Goal: Communication & Community: Answer question/provide support

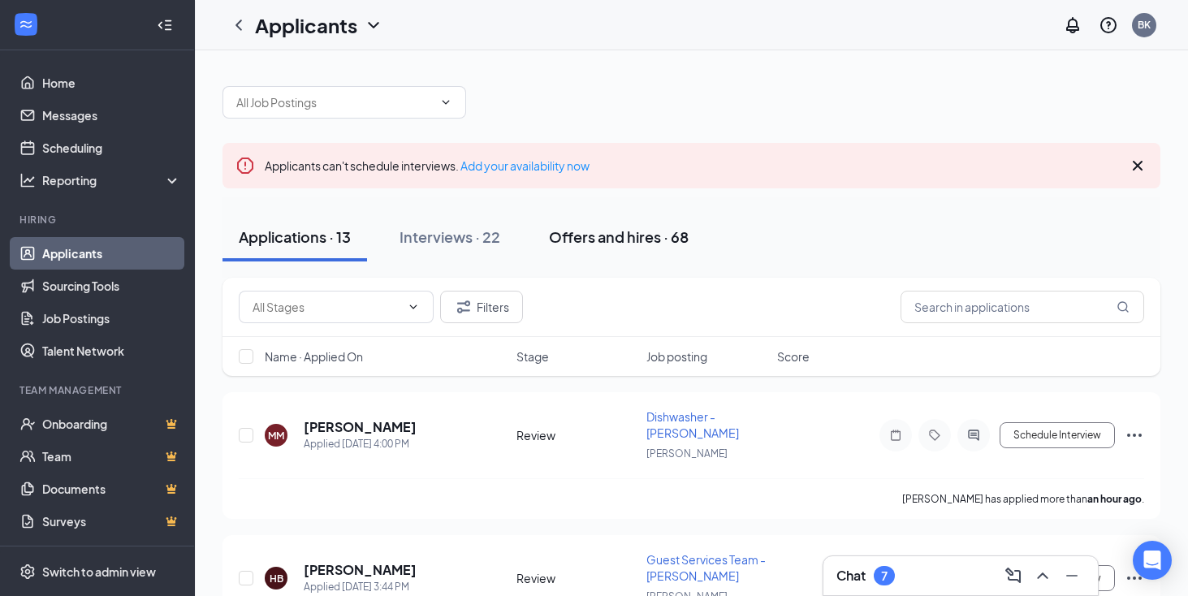
click at [632, 241] on div "Offers and hires · 68" at bounding box center [619, 237] width 140 height 20
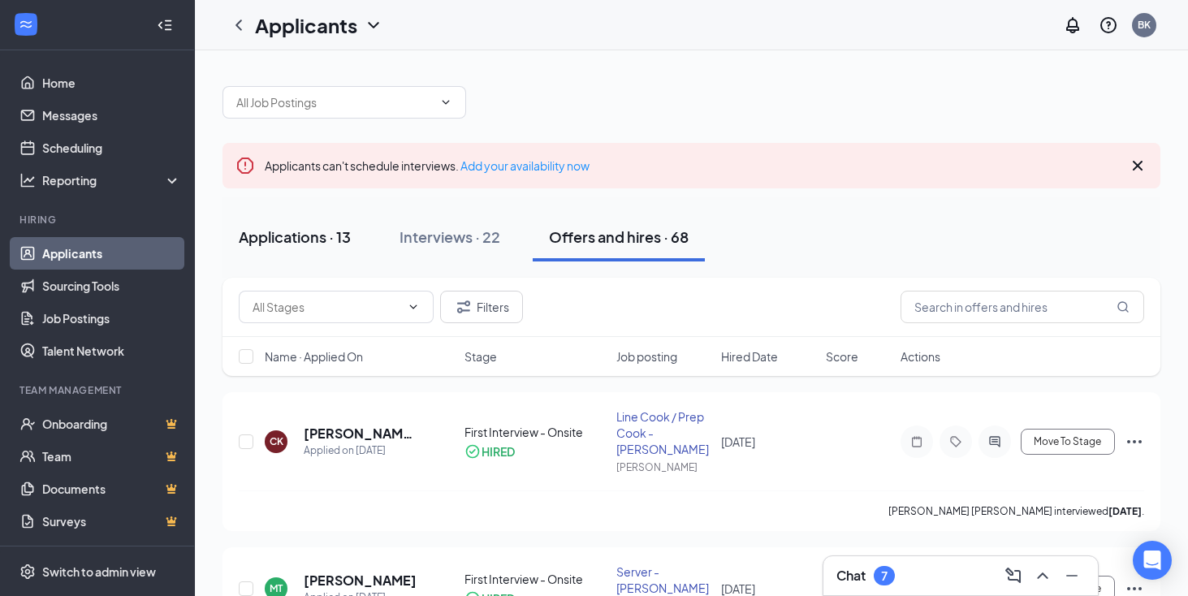
click at [326, 238] on div "Applications · 13" at bounding box center [295, 237] width 112 height 20
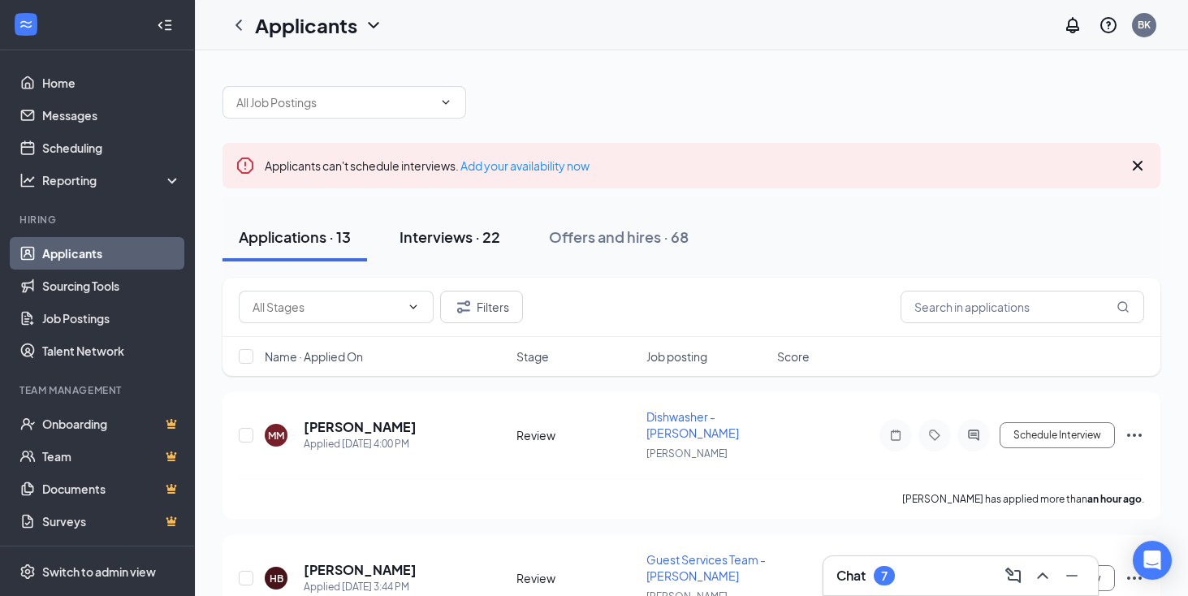
click at [478, 234] on div "Interviews · 22" at bounding box center [449, 237] width 101 height 20
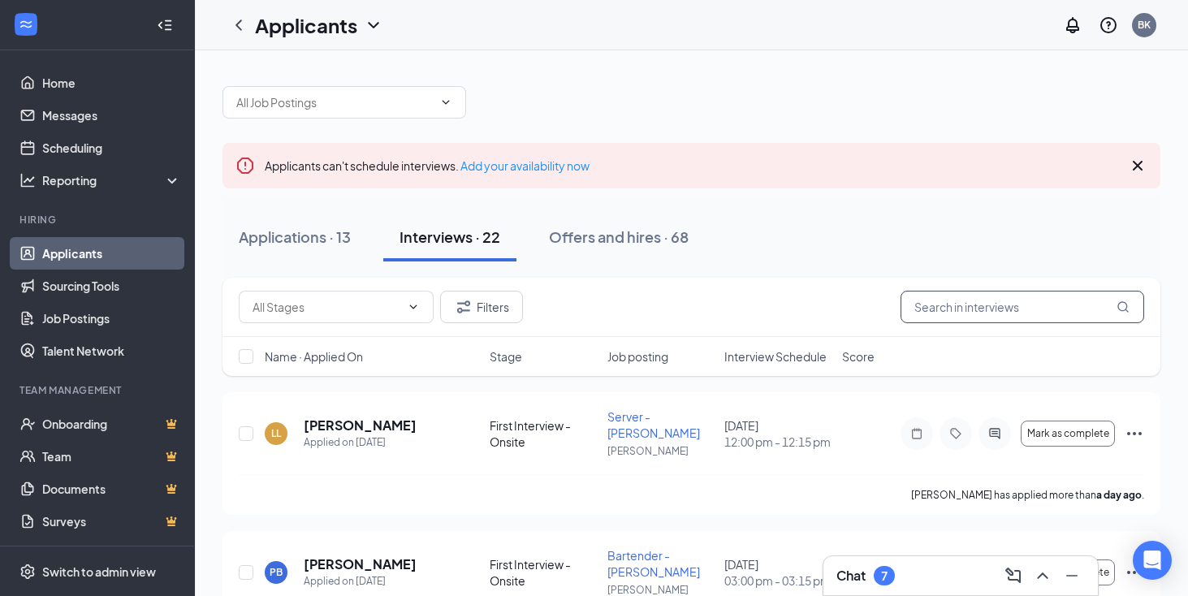
click at [1029, 317] on input "text" at bounding box center [1022, 307] width 244 height 32
click at [511, 307] on button "Filters" at bounding box center [481, 307] width 83 height 32
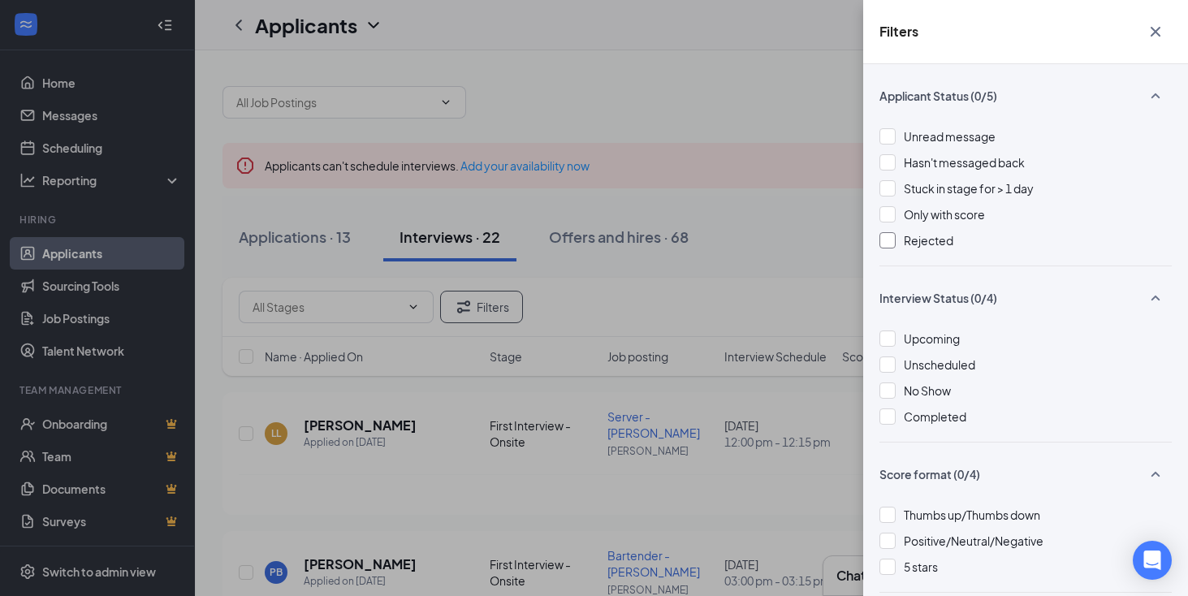
click at [887, 240] on div at bounding box center [887, 240] width 16 height 16
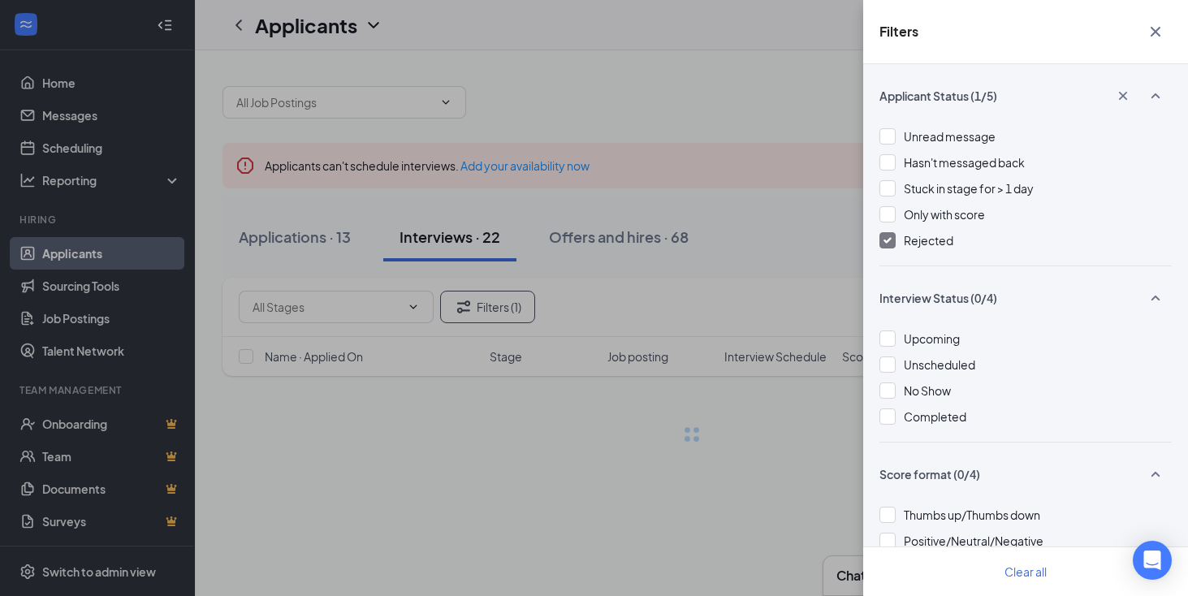
click at [818, 226] on div "Filters Applicant Status (1/5) Unread message Hasn't messaged back Stuck in sta…" at bounding box center [594, 298] width 1188 height 596
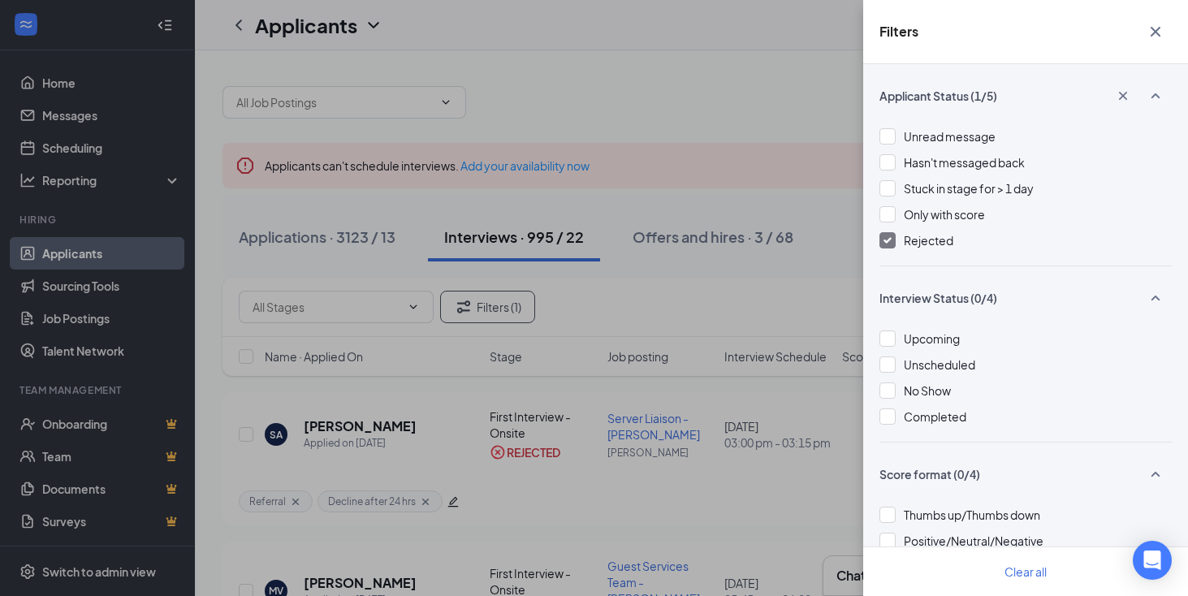
click at [1155, 32] on icon "Cross" at bounding box center [1155, 31] width 19 height 19
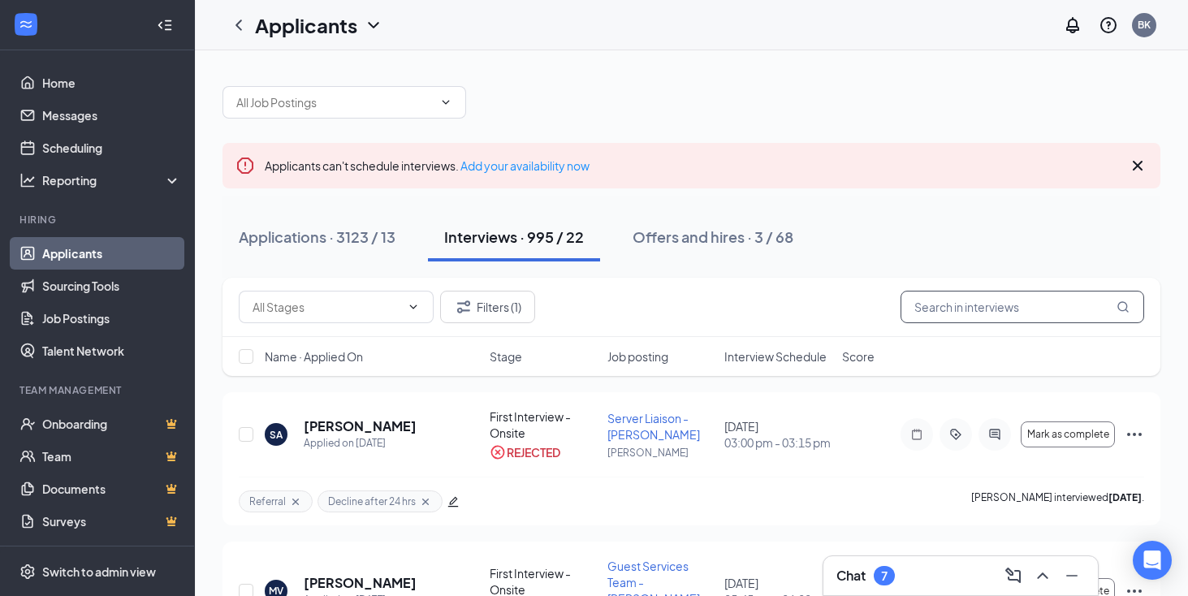
click at [1050, 301] on input "text" at bounding box center [1022, 307] width 244 height 32
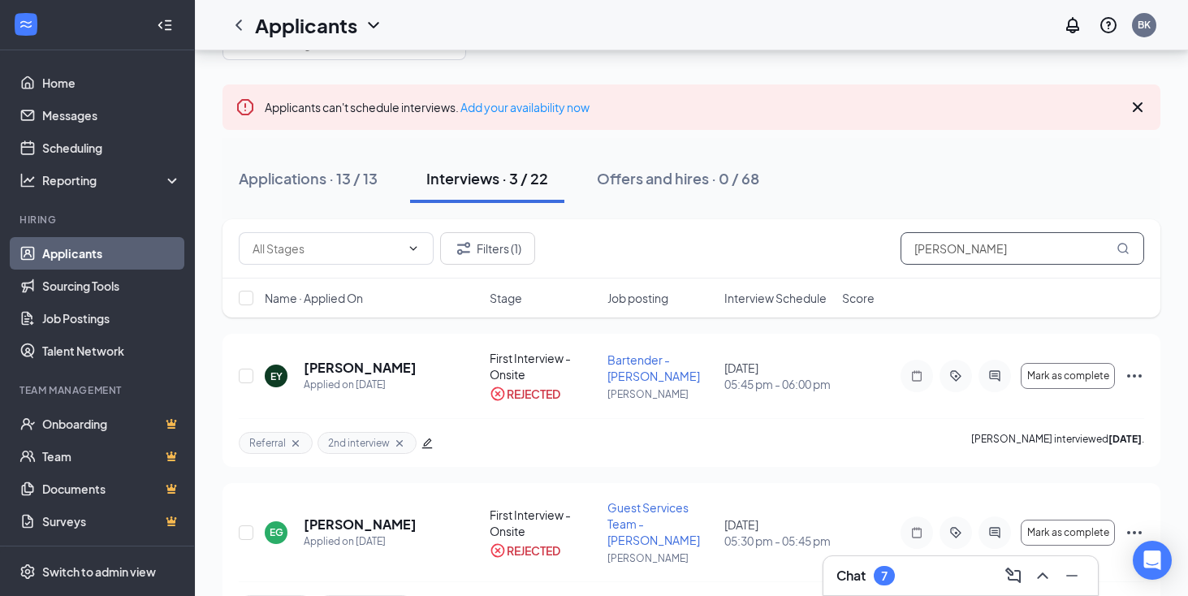
scroll to position [70, 0]
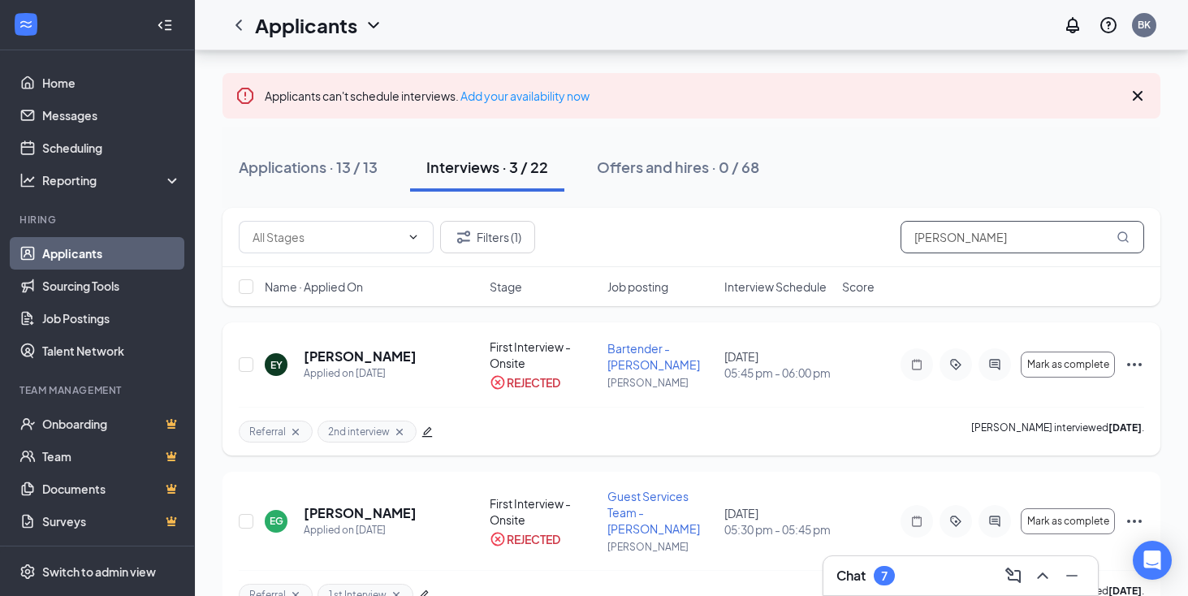
type input "[PERSON_NAME]"
click at [1137, 357] on icon "Ellipses" at bounding box center [1134, 364] width 19 height 19
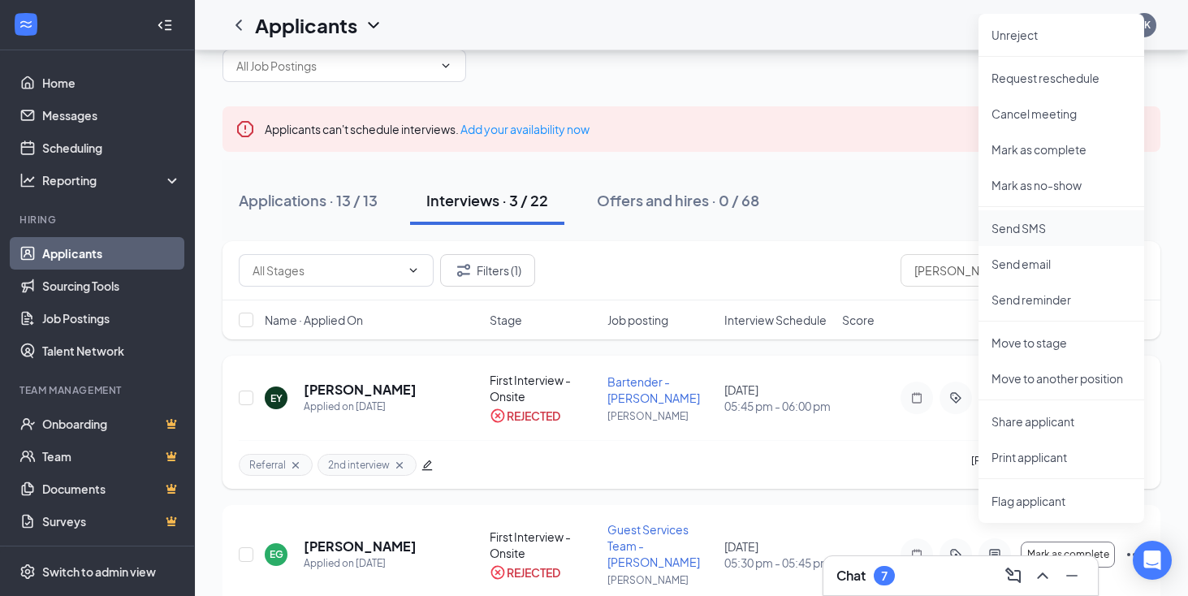
scroll to position [43, 0]
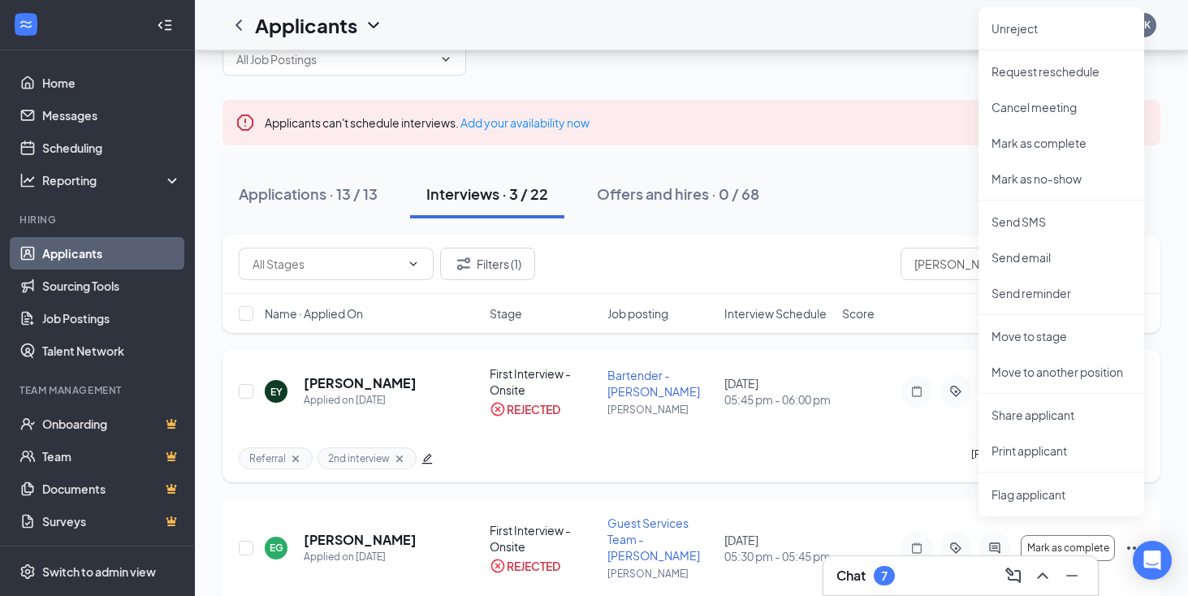
click at [865, 442] on div "Referral 2nd interview [PERSON_NAME] interviewed [DATE] ." at bounding box center [691, 458] width 905 height 49
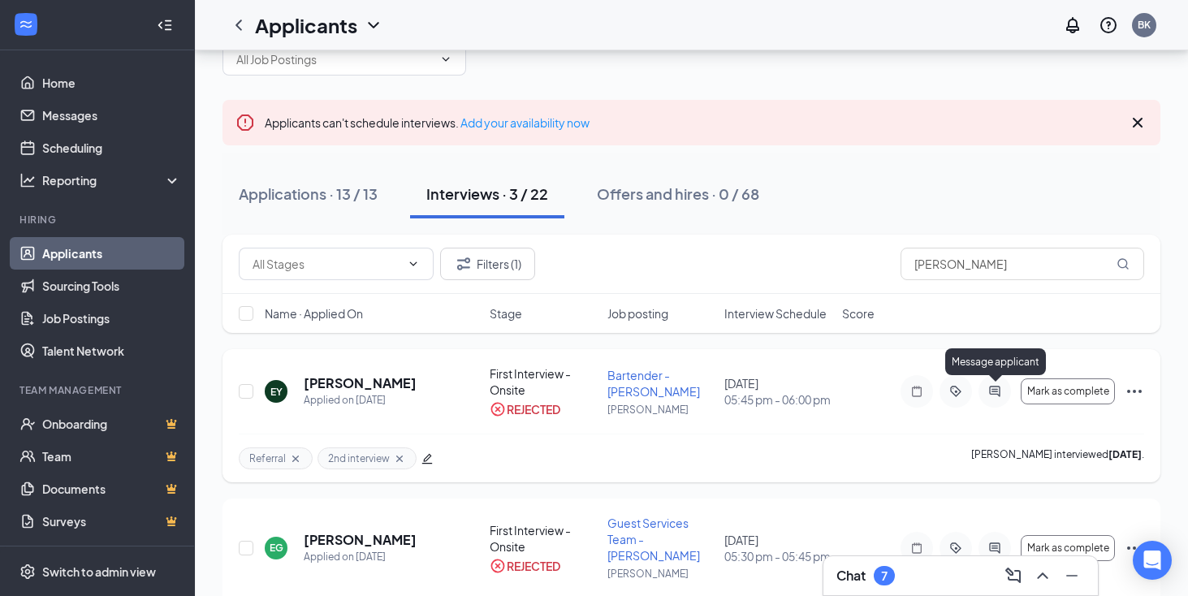
click at [994, 395] on icon "ActiveChat" at bounding box center [994, 391] width 19 height 13
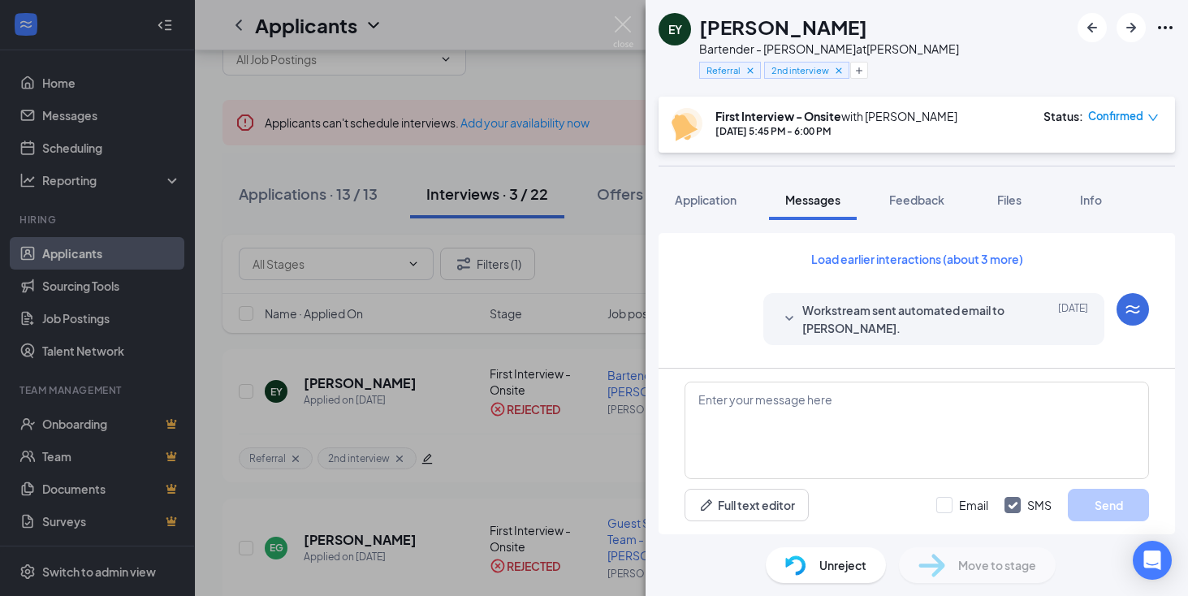
click at [848, 322] on span "Workstream sent automated email to [PERSON_NAME]." at bounding box center [908, 319] width 213 height 36
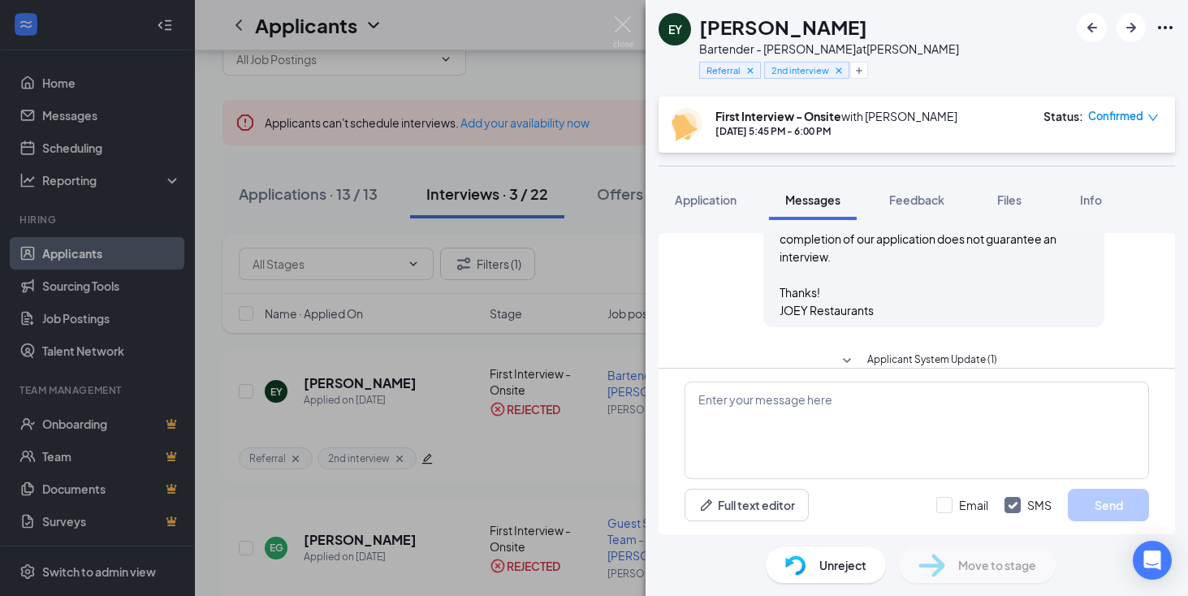
scroll to position [525, 0]
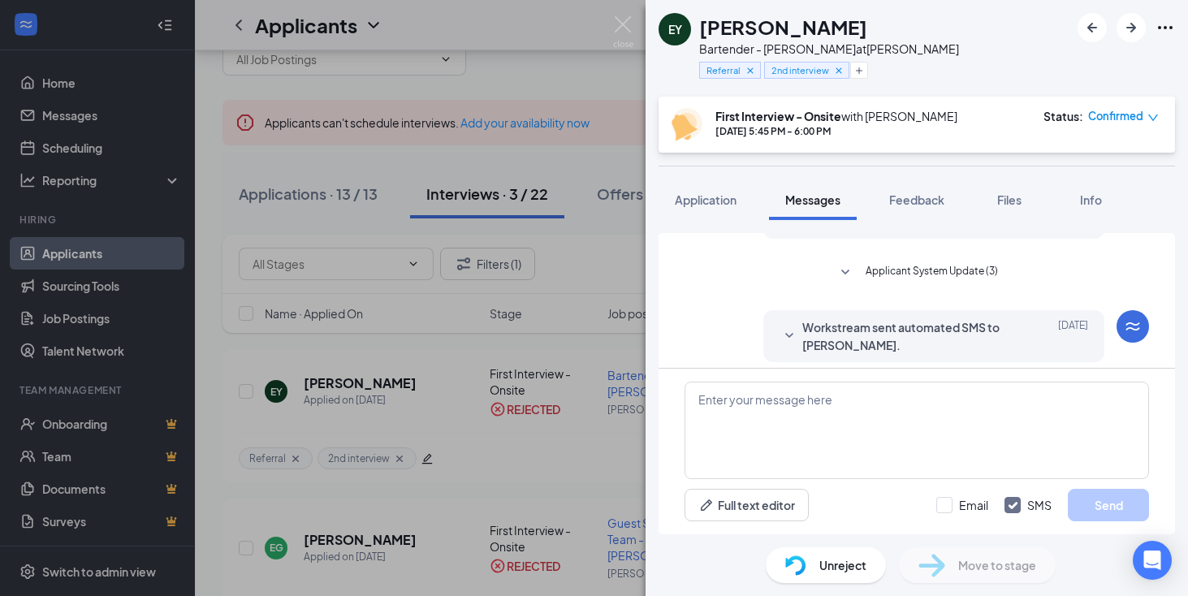
click at [869, 327] on span "Workstream sent automated SMS to [PERSON_NAME]." at bounding box center [908, 336] width 213 height 36
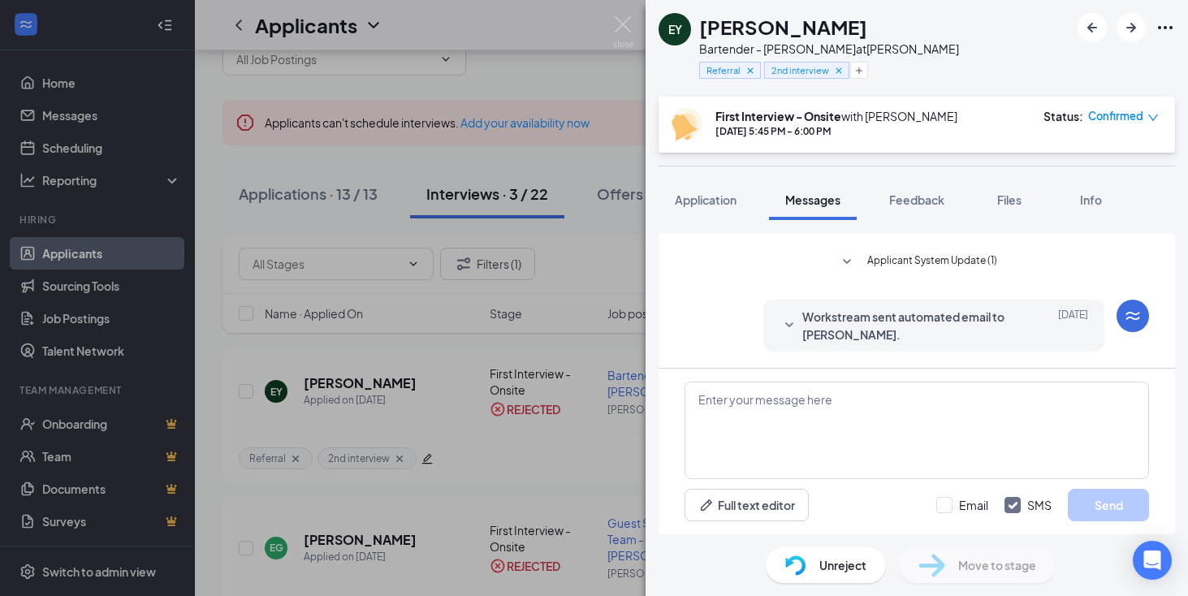
click at [869, 334] on span "Workstream sent automated email to [PERSON_NAME]." at bounding box center [908, 326] width 213 height 36
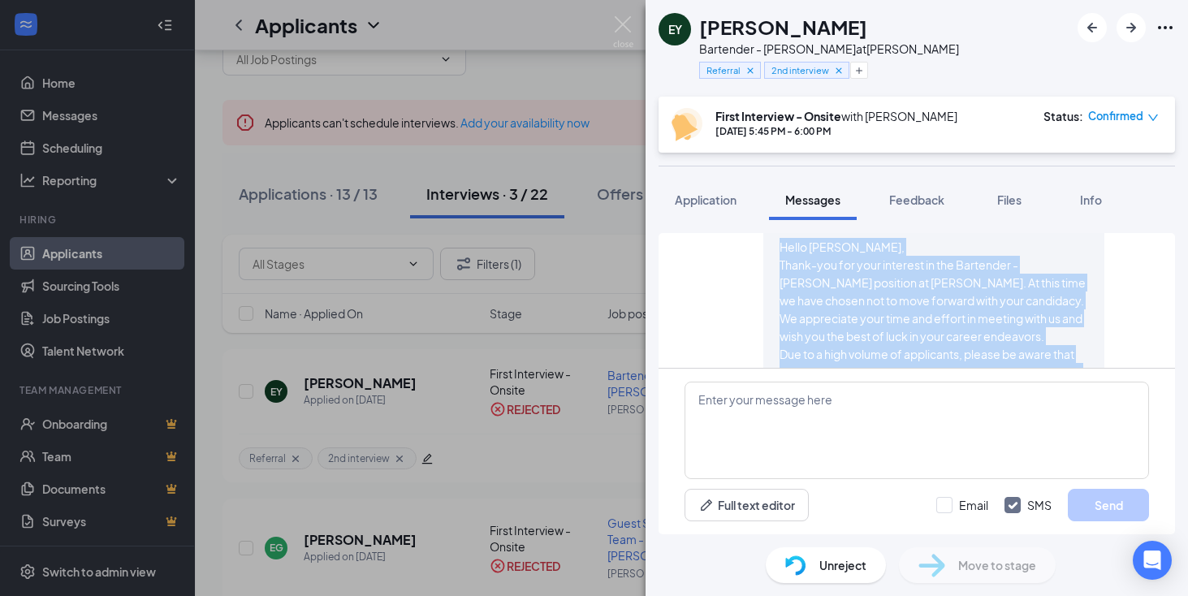
scroll to position [934, 0]
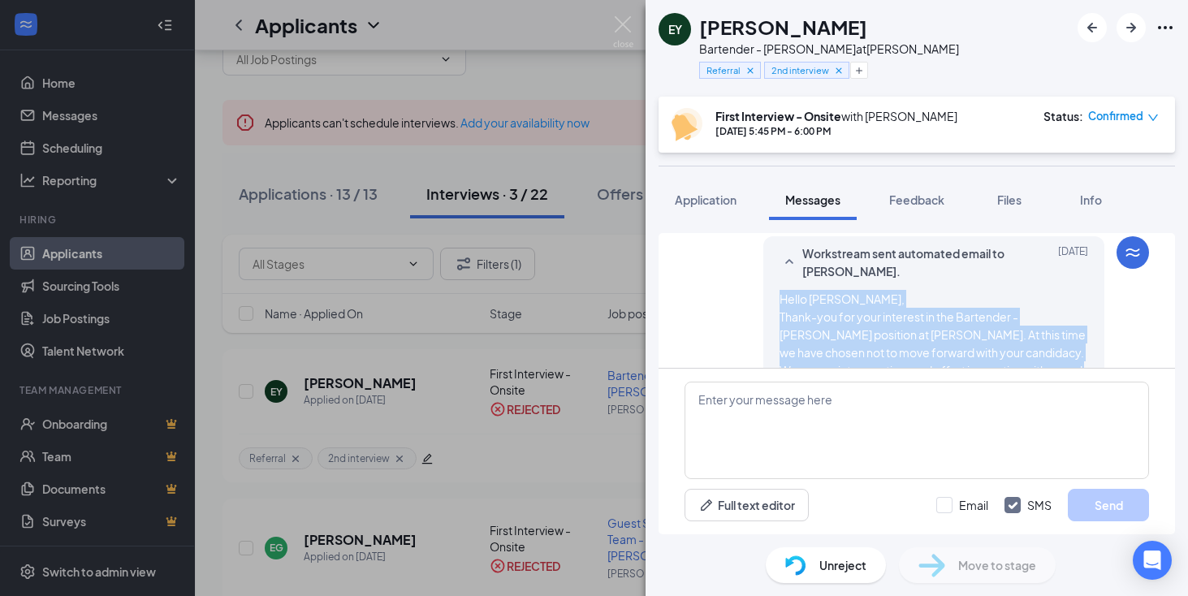
drag, startPoint x: 883, startPoint y: 334, endPoint x: 779, endPoint y: 296, distance: 109.7
click at [779, 296] on span "Hello [PERSON_NAME], Thank-you for your interest in the Bartender - [PERSON_NAM…" at bounding box center [933, 415] width 309 height 250
copy span "Hello [PERSON_NAME], Thank-you for your interest in the Bartender - [PERSON_NAM…"
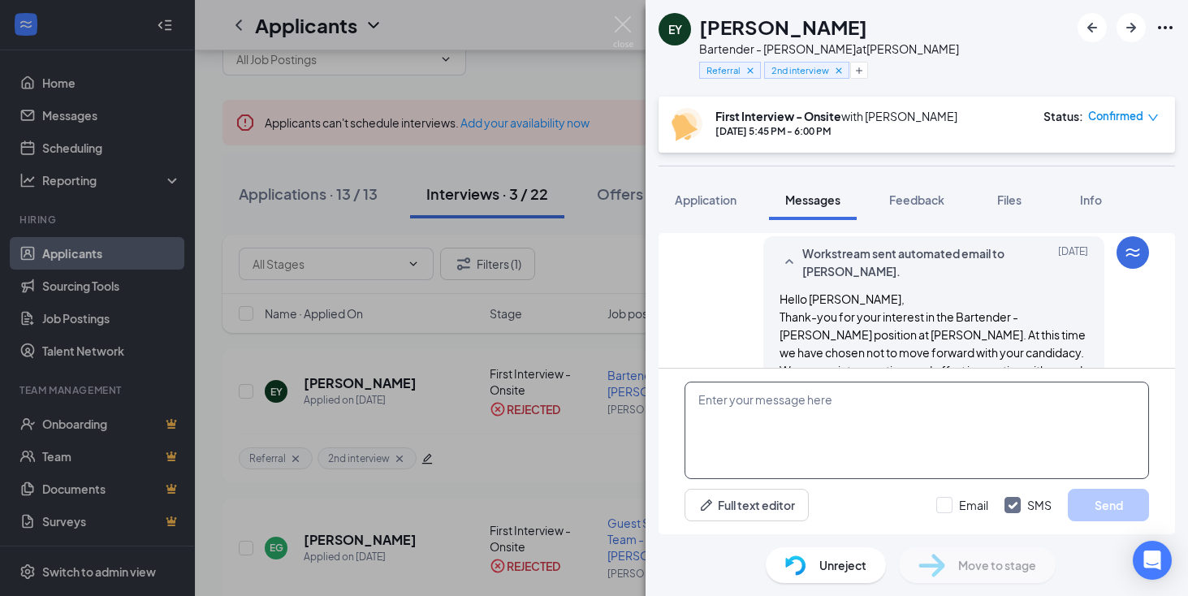
click at [746, 387] on textarea at bounding box center [916, 430] width 464 height 97
paste textarea "Hello [PERSON_NAME], Thank-you for your interest in the Bartender - [PERSON_NAM…"
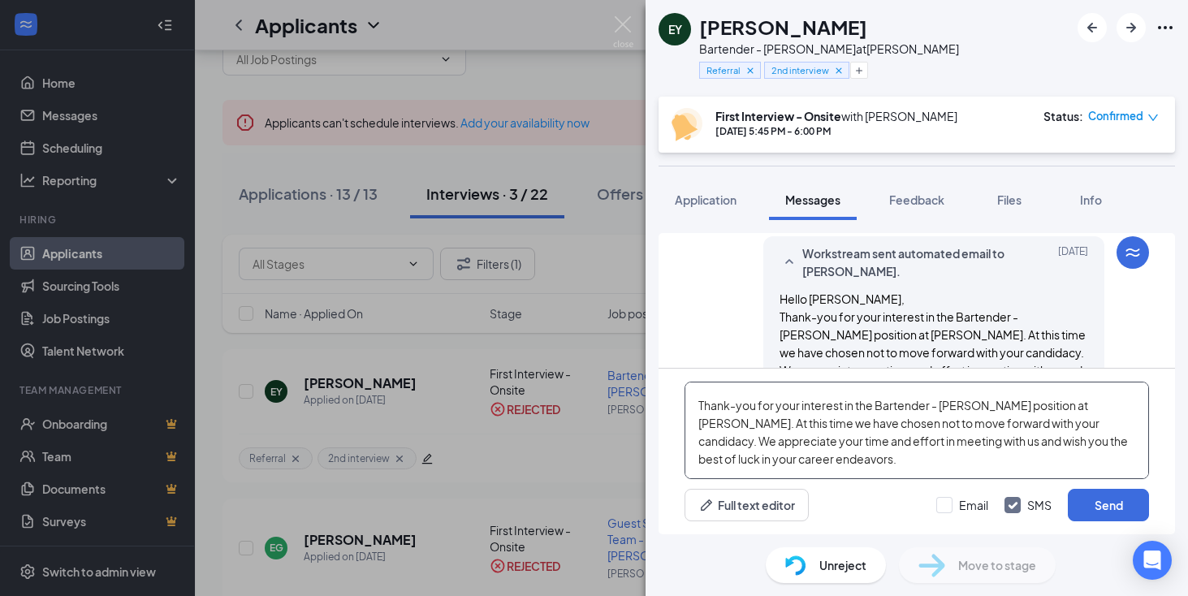
scroll to position [0, 0]
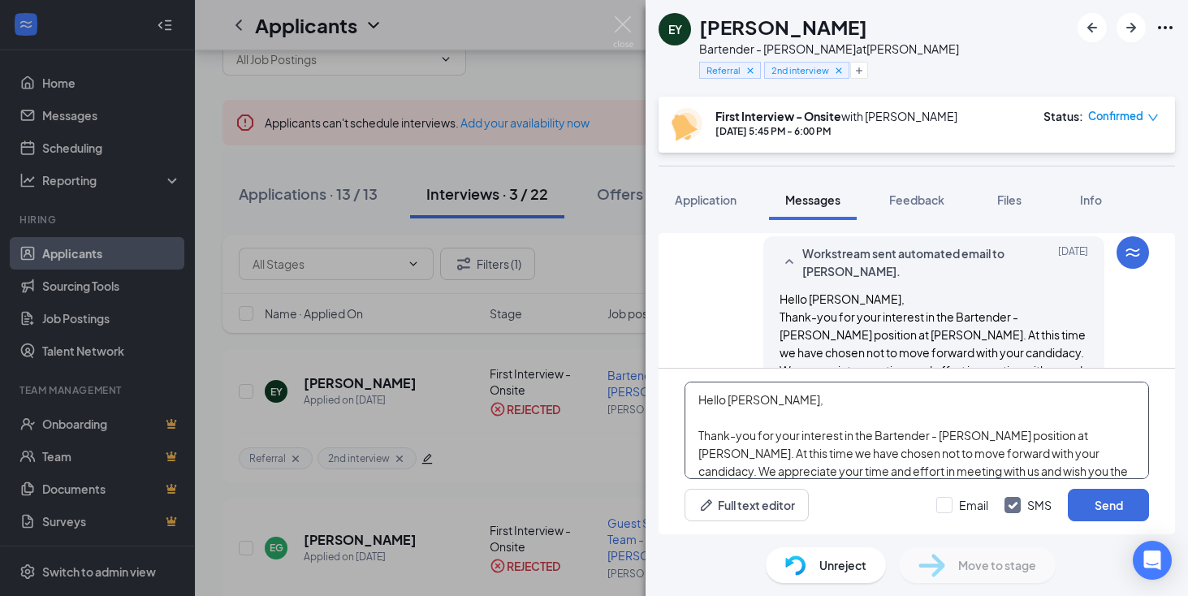
click at [775, 400] on textarea "Hello [PERSON_NAME], Thank-you for your interest in the Bartender - [PERSON_NAM…" at bounding box center [916, 430] width 464 height 97
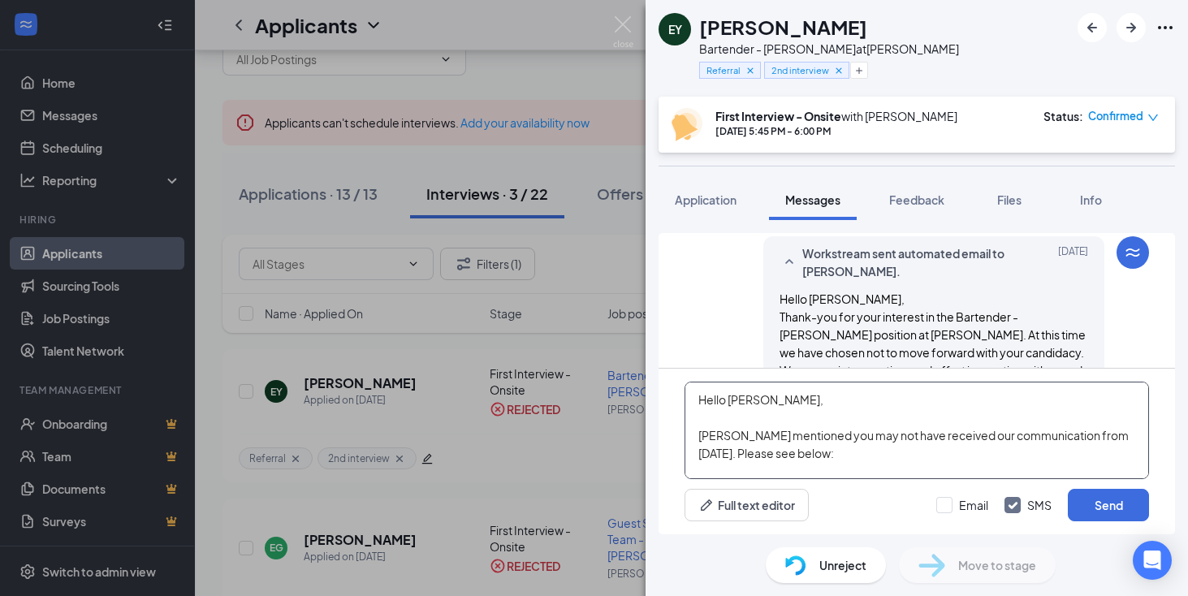
drag, startPoint x: 809, startPoint y: 451, endPoint x: 692, endPoint y: 436, distance: 117.8
click at [692, 436] on textarea "Hello [PERSON_NAME], [PERSON_NAME] mentioned you may not have received our comm…" at bounding box center [916, 430] width 464 height 97
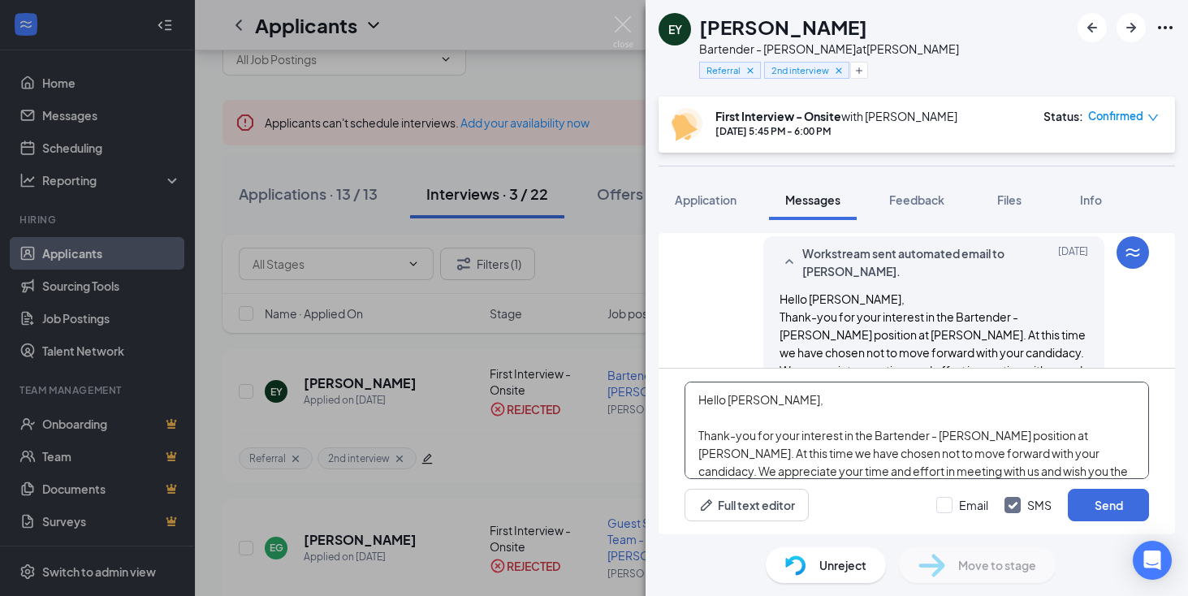
click at [698, 402] on textarea "Hello [PERSON_NAME], Thank-you for your interest in the Bartender - [PERSON_NAM…" at bounding box center [916, 430] width 464 height 97
click at [715, 396] on textarea "Hello [PERSON_NAME], Thank-you for your interest in the Bartender - [PERSON_NAM…" at bounding box center [916, 430] width 464 height 97
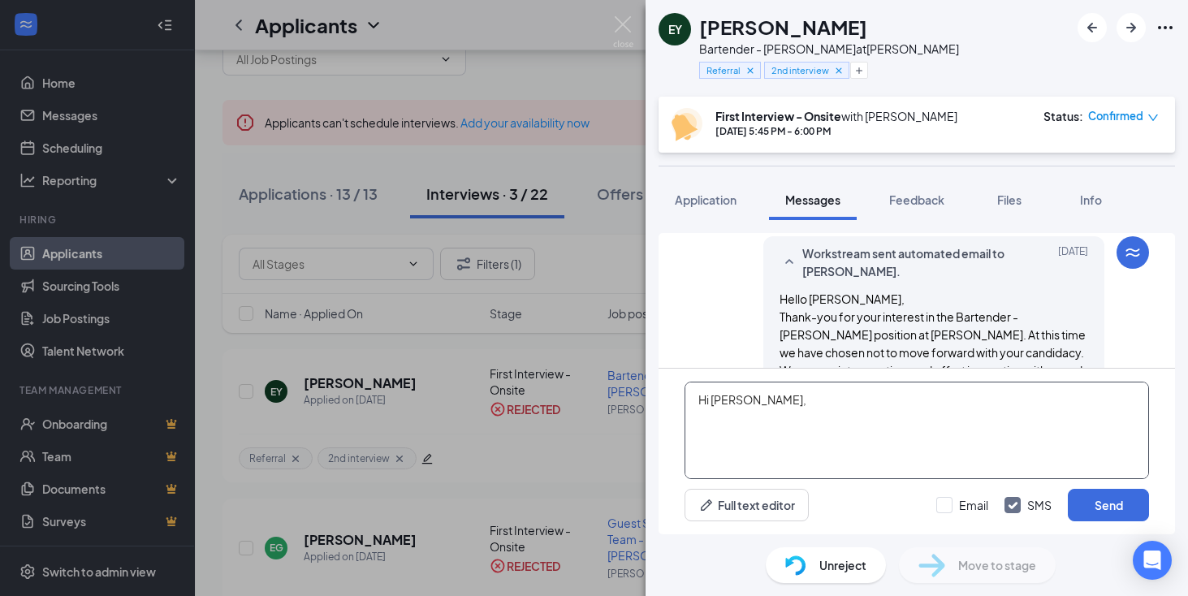
paste textarea "[PERSON_NAME] mentioned you may not have received our communication from [DATE]…"
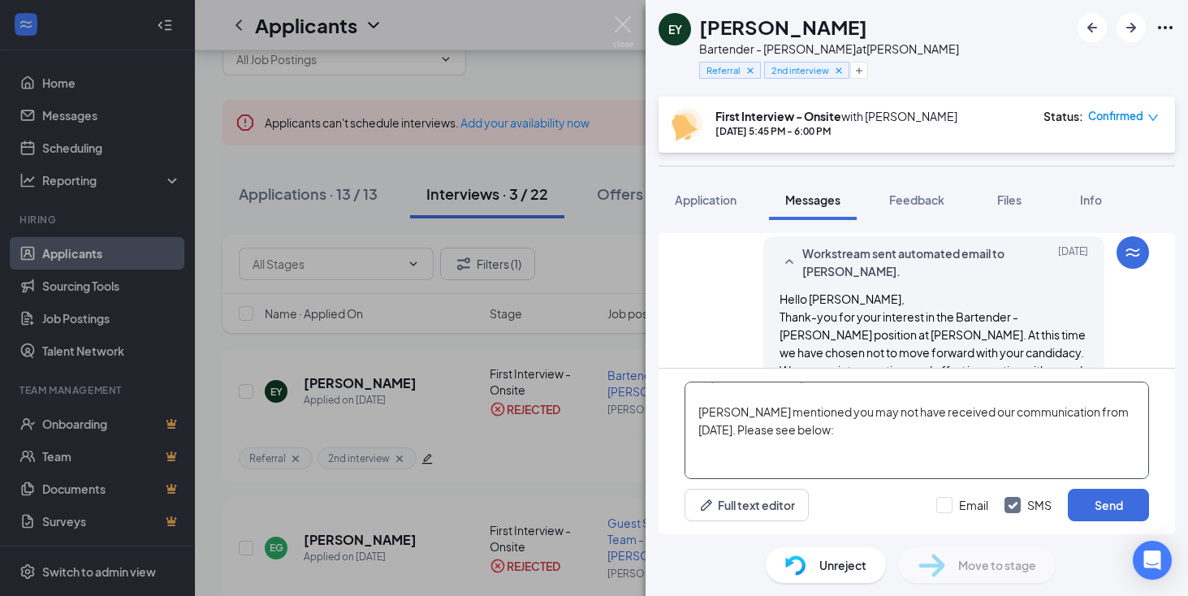
scroll to position [27, 0]
click at [1021, 420] on textarea "Hi [PERSON_NAME], [PERSON_NAME] mentioned you may not have received our communi…" at bounding box center [916, 430] width 464 height 97
click at [1130, 410] on textarea "Hi [PERSON_NAME], [PERSON_NAME] mentioned you may not have received our communi…" at bounding box center [916, 430] width 464 height 97
click at [842, 428] on textarea "Hi [PERSON_NAME], [PERSON_NAME] mentioned you may not have received our communi…" at bounding box center [916, 430] width 464 height 97
click at [844, 428] on textarea "Hi [PERSON_NAME], [PERSON_NAME] mentioned you may not have received our communi…" at bounding box center [916, 430] width 464 height 97
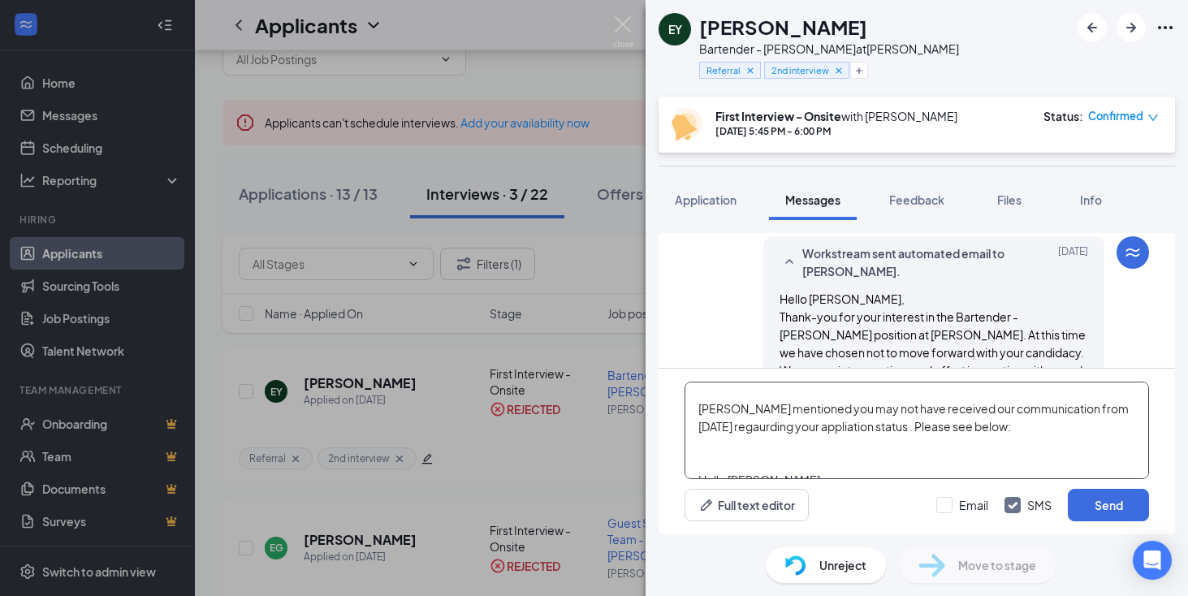
drag, startPoint x: 875, startPoint y: 430, endPoint x: 734, endPoint y: 434, distance: 141.4
click at [734, 434] on textarea "Hi [PERSON_NAME], [PERSON_NAME] mentioned you may not have received our communi…" at bounding box center [916, 430] width 464 height 97
drag, startPoint x: 797, startPoint y: 448, endPoint x: 713, endPoint y: 447, distance: 84.5
click at [713, 447] on textarea "Hi [PERSON_NAME], [PERSON_NAME] mentioned you may not have received our communi…" at bounding box center [916, 430] width 464 height 97
click at [1030, 423] on textarea "Hi [PERSON_NAME], [PERSON_NAME] mentioned you may not have received our communi…" at bounding box center [916, 430] width 464 height 97
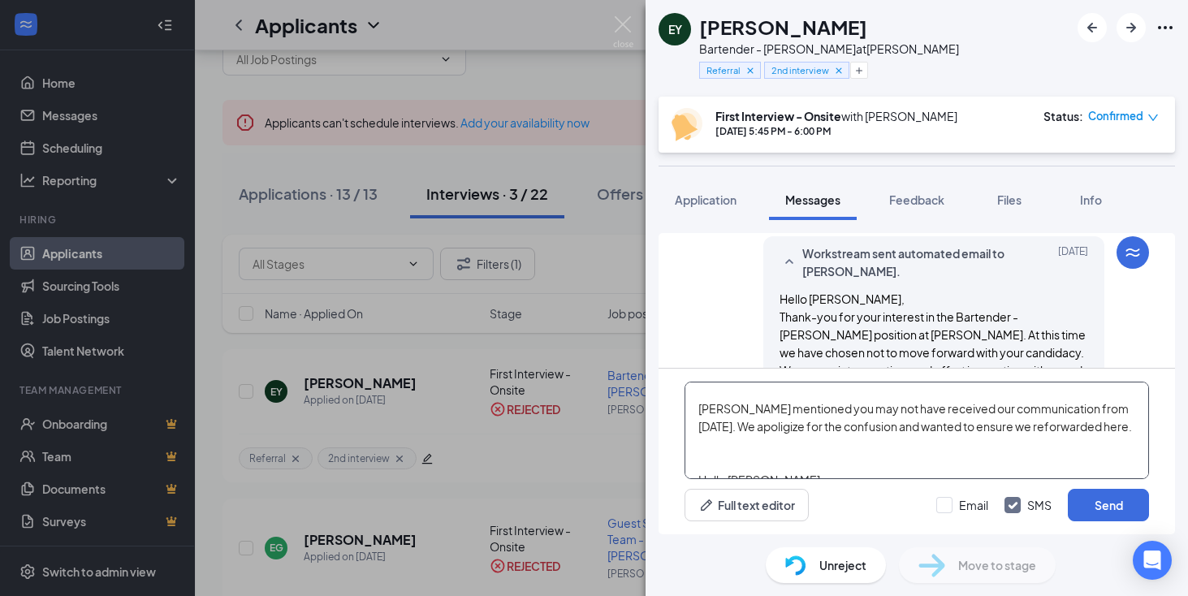
click at [1010, 425] on textarea "Hi [PERSON_NAME], [PERSON_NAME] mentioned you may not have received our communi…" at bounding box center [916, 430] width 464 height 97
click at [742, 426] on textarea "Hi [PERSON_NAME], [PERSON_NAME] mentioned you may not have received our communi…" at bounding box center [916, 430] width 464 height 97
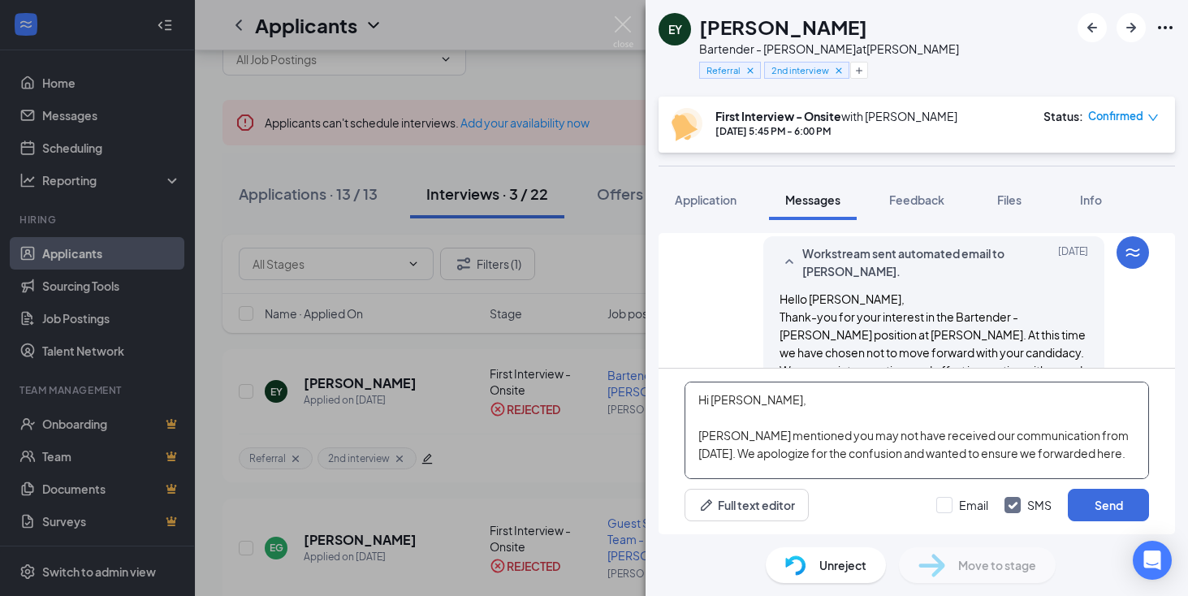
click at [762, 418] on textarea "Hi [PERSON_NAME], [PERSON_NAME] mentioned you may not have received our communi…" at bounding box center [916, 430] width 464 height 97
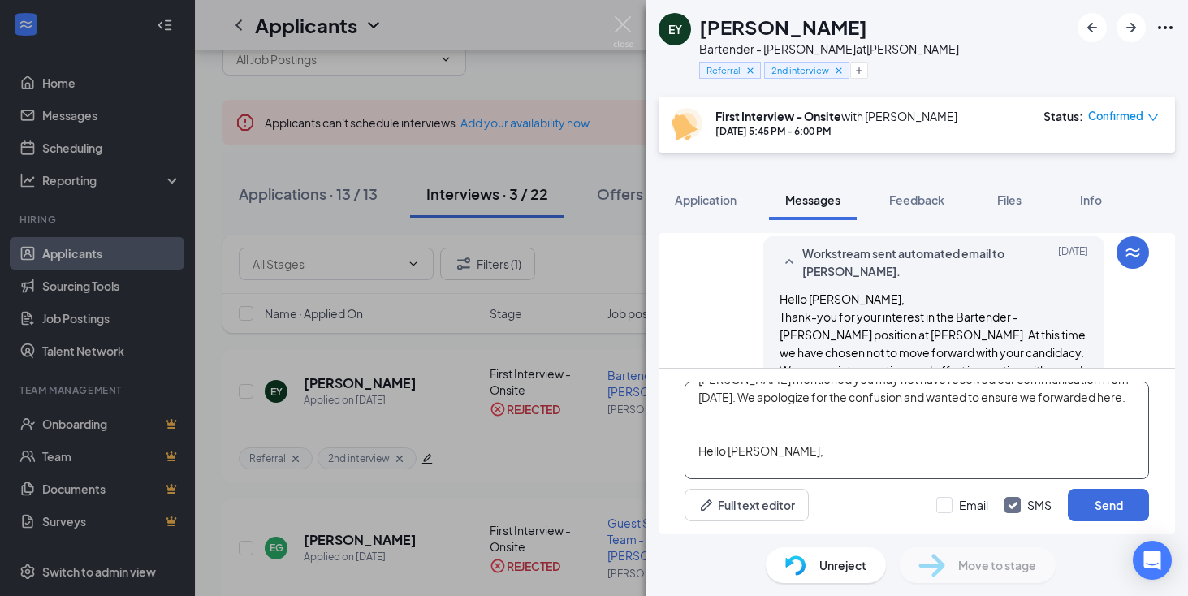
scroll to position [37, 0]
type textarea "Hi [PERSON_NAME], [PERSON_NAME] mentioned you may not have received our communi…"
click at [950, 506] on input "Email" at bounding box center [962, 505] width 52 height 16
checkbox input "true"
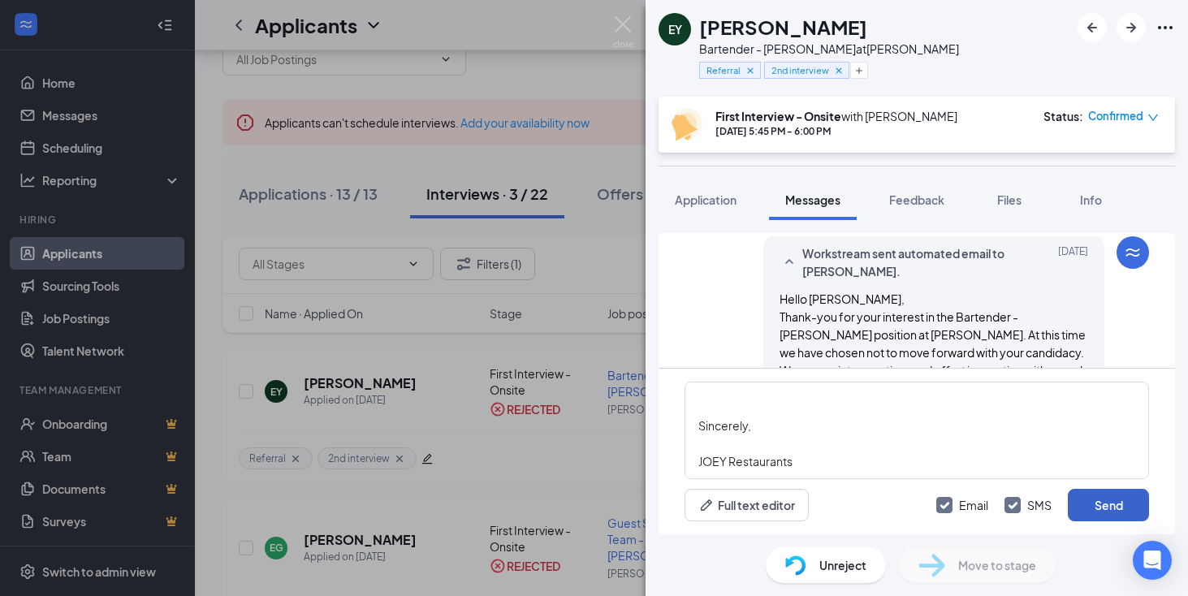
click at [1116, 506] on button "Send" at bounding box center [1108, 505] width 81 height 32
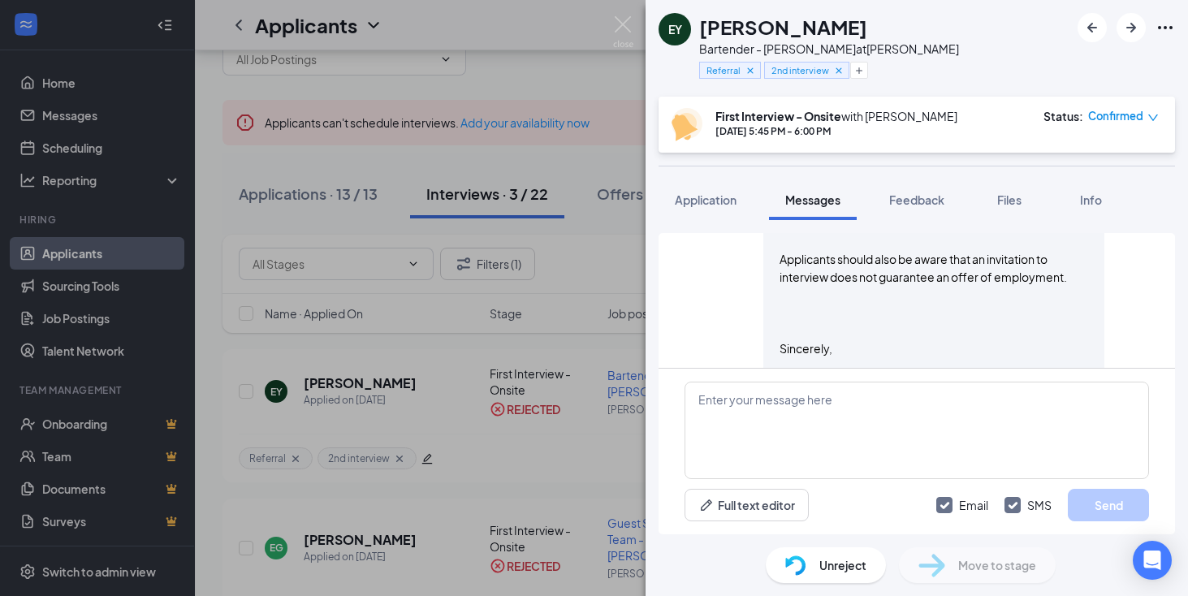
scroll to position [2231, 0]
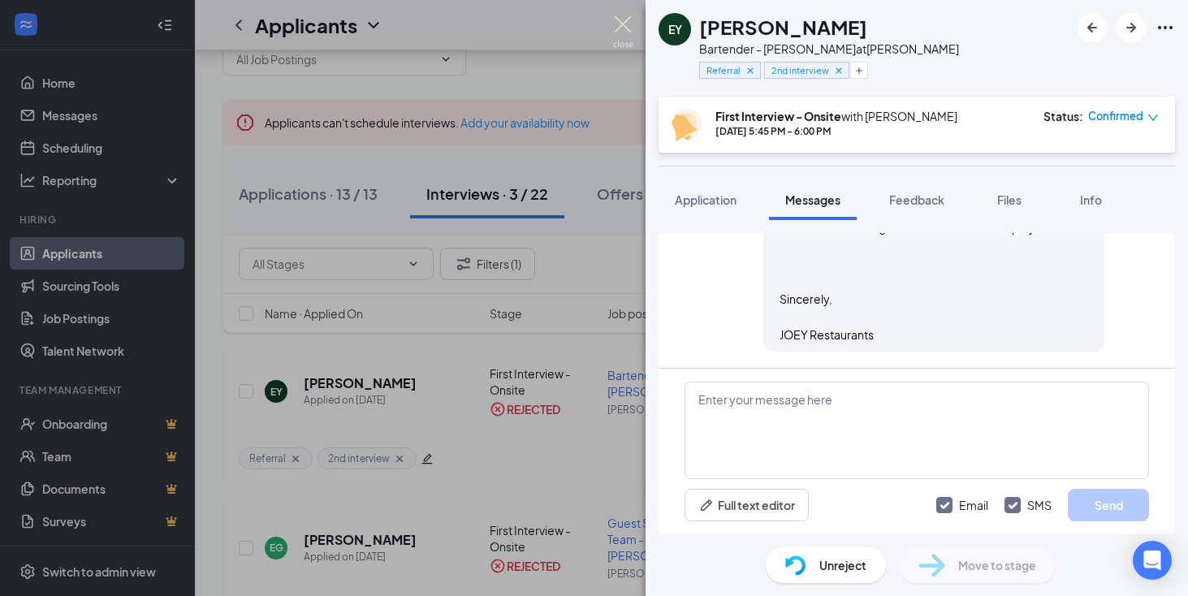
click at [628, 21] on img at bounding box center [623, 32] width 20 height 32
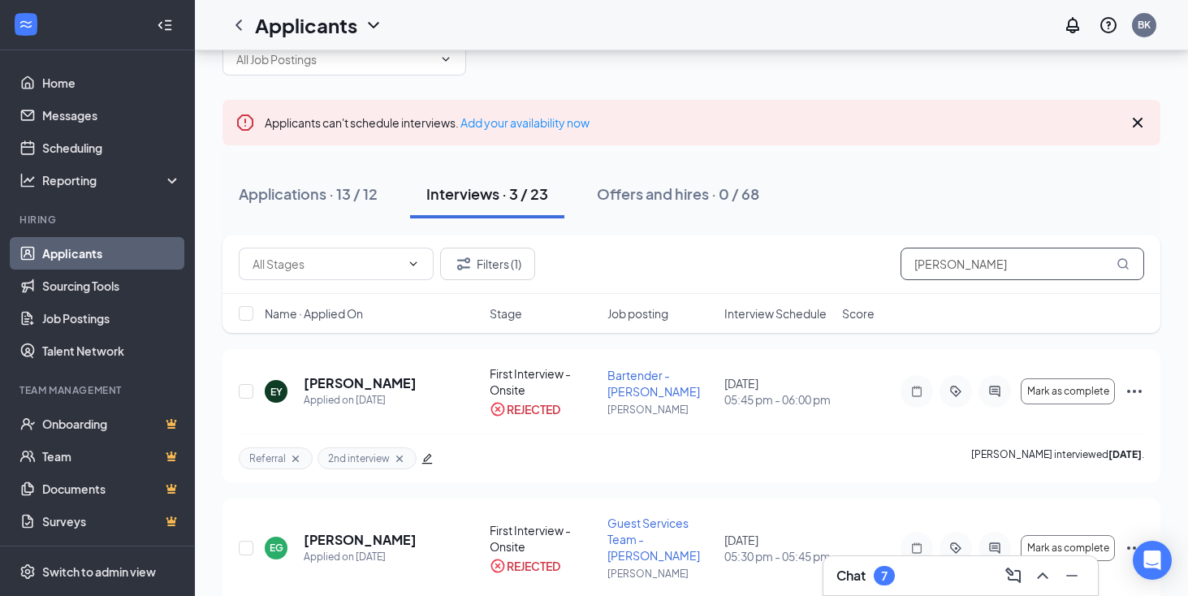
click at [940, 266] on input "[PERSON_NAME]" at bounding box center [1022, 264] width 244 height 32
type input "e"
type input "vyna"
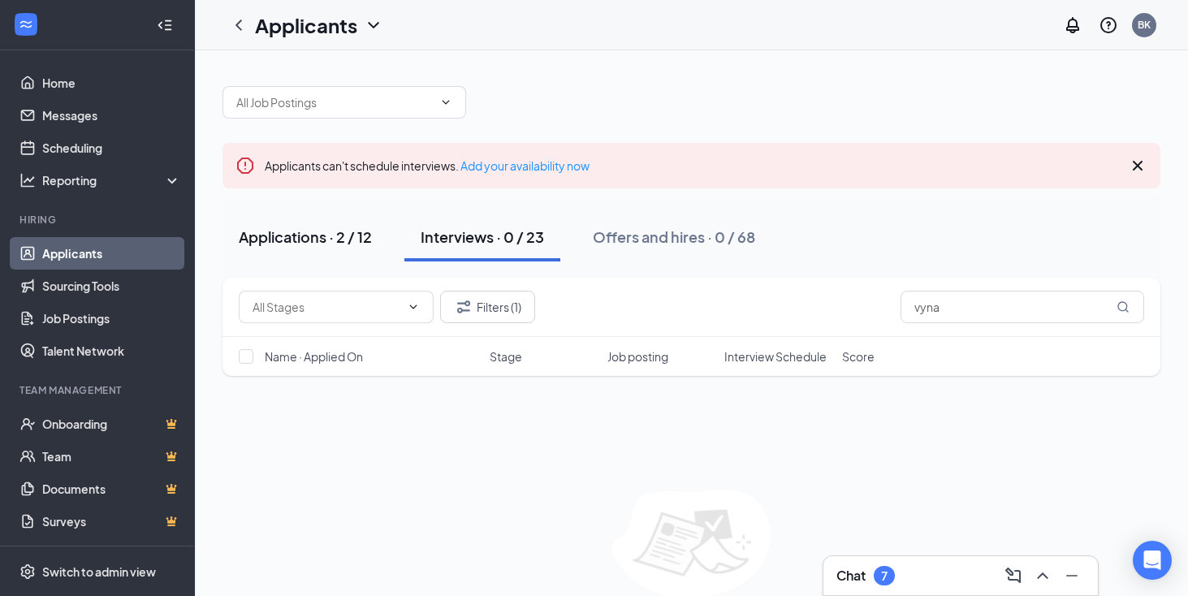
click at [308, 231] on div "Applications · 2 / 12" at bounding box center [305, 237] width 133 height 20
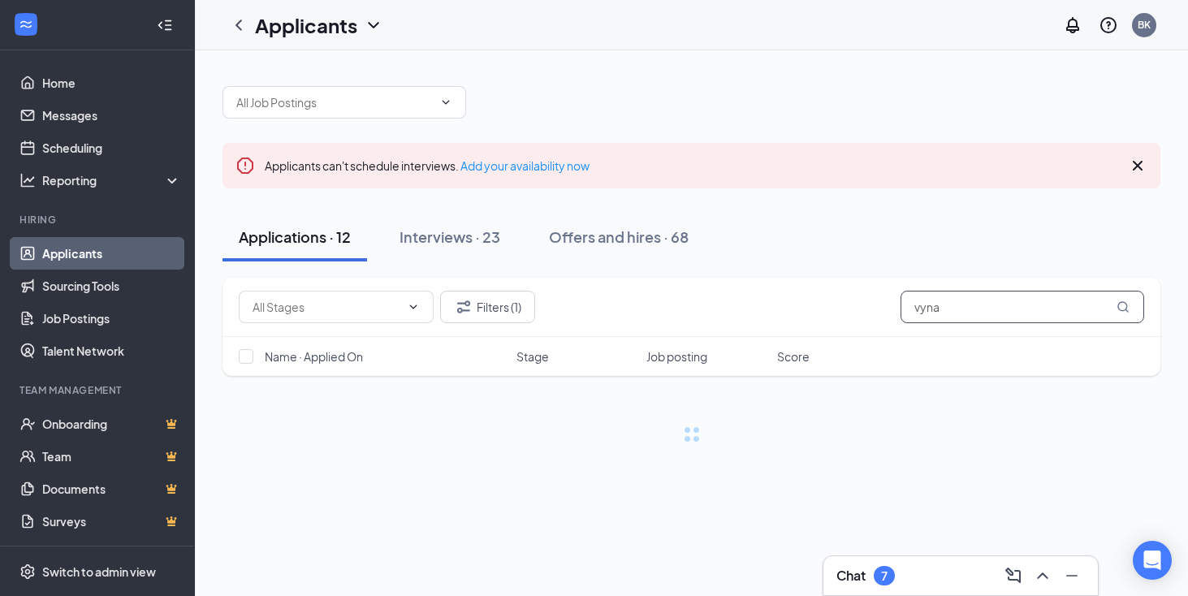
click at [952, 307] on input "vyna" at bounding box center [1022, 307] width 244 height 32
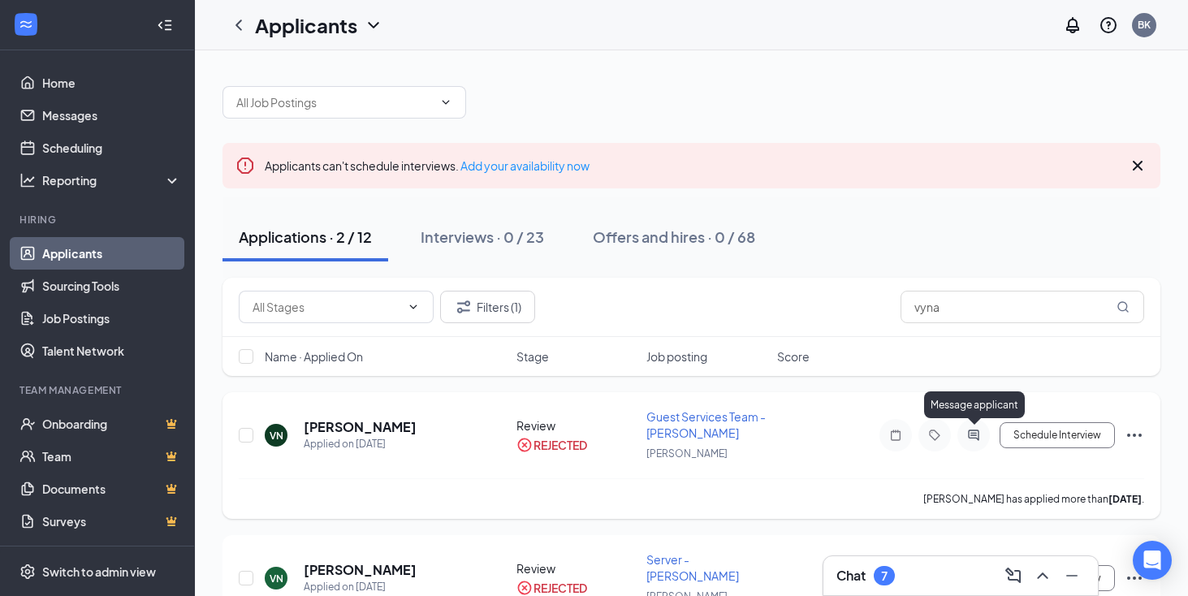
click at [970, 435] on icon "ActiveChat" at bounding box center [973, 435] width 19 height 13
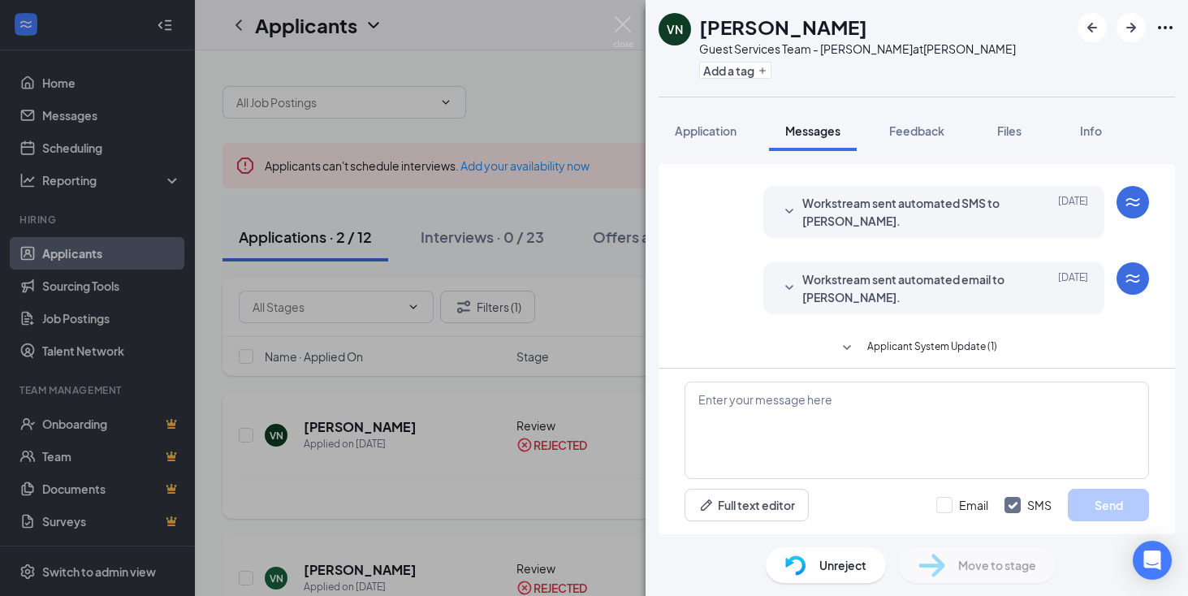
scroll to position [43, 0]
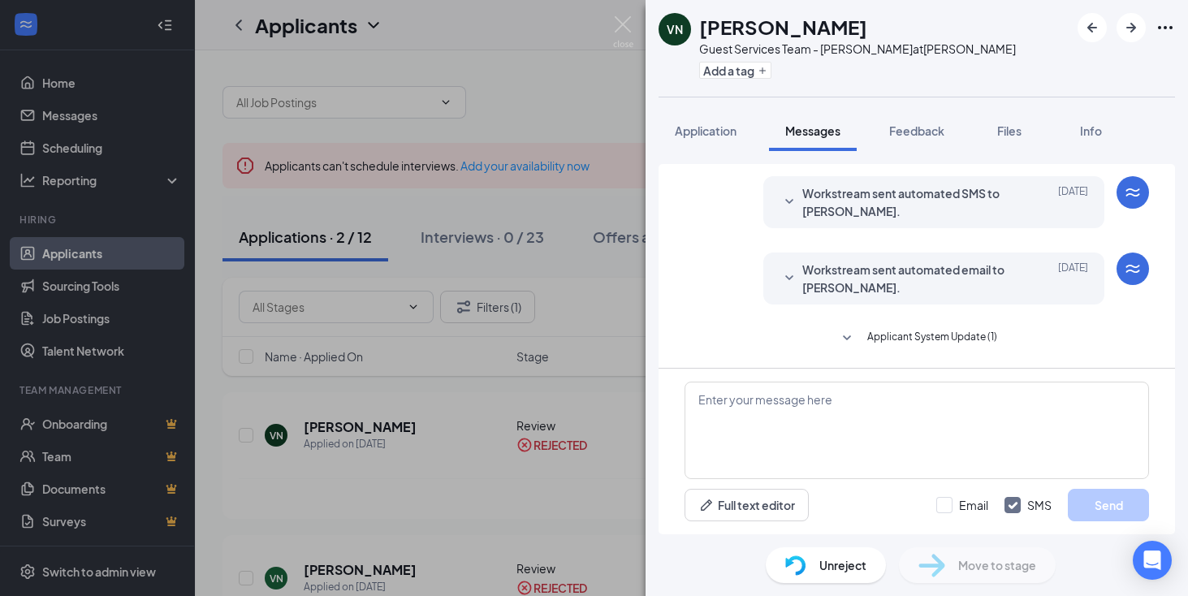
click at [917, 337] on span "Applicant System Update (1)" at bounding box center [932, 338] width 130 height 19
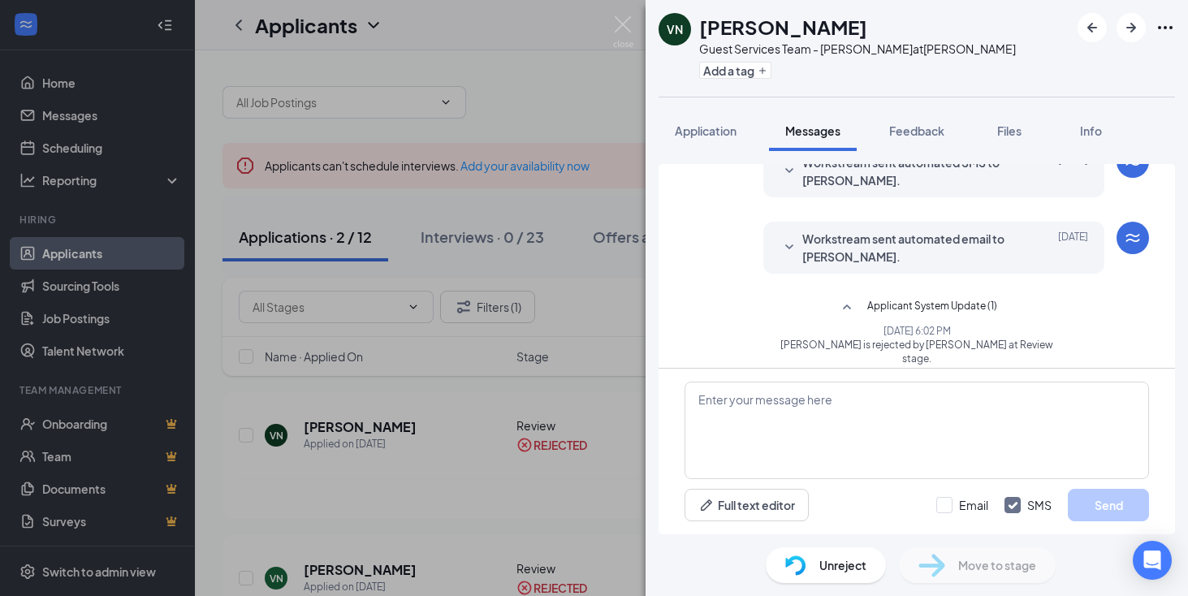
click at [920, 252] on span "Workstream sent automated email to [PERSON_NAME]." at bounding box center [908, 248] width 213 height 36
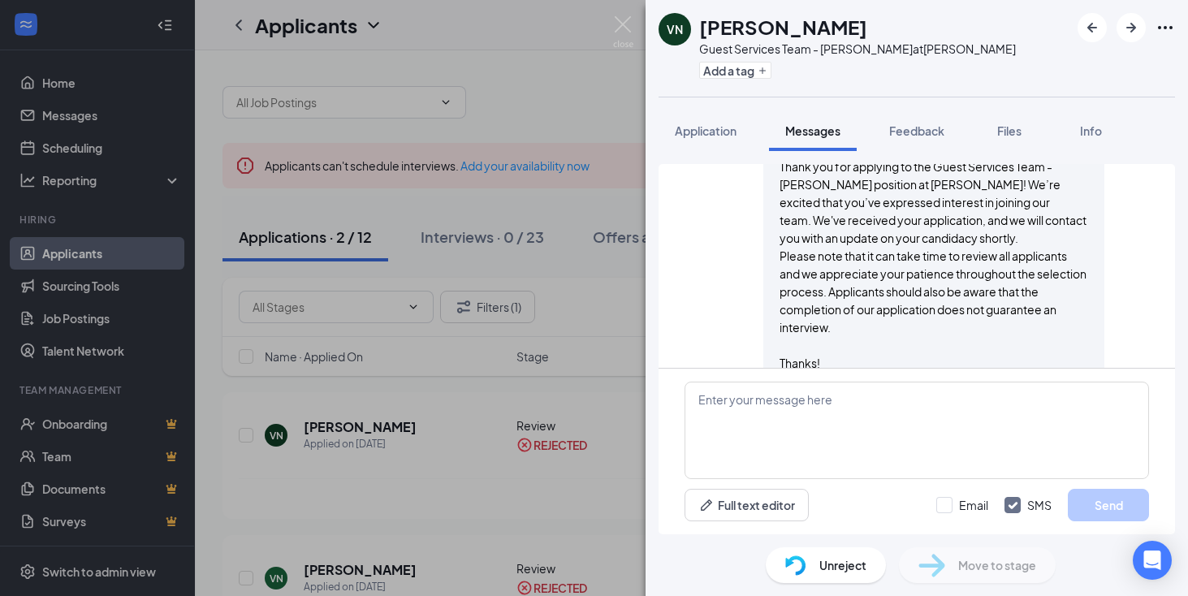
scroll to position [244, 0]
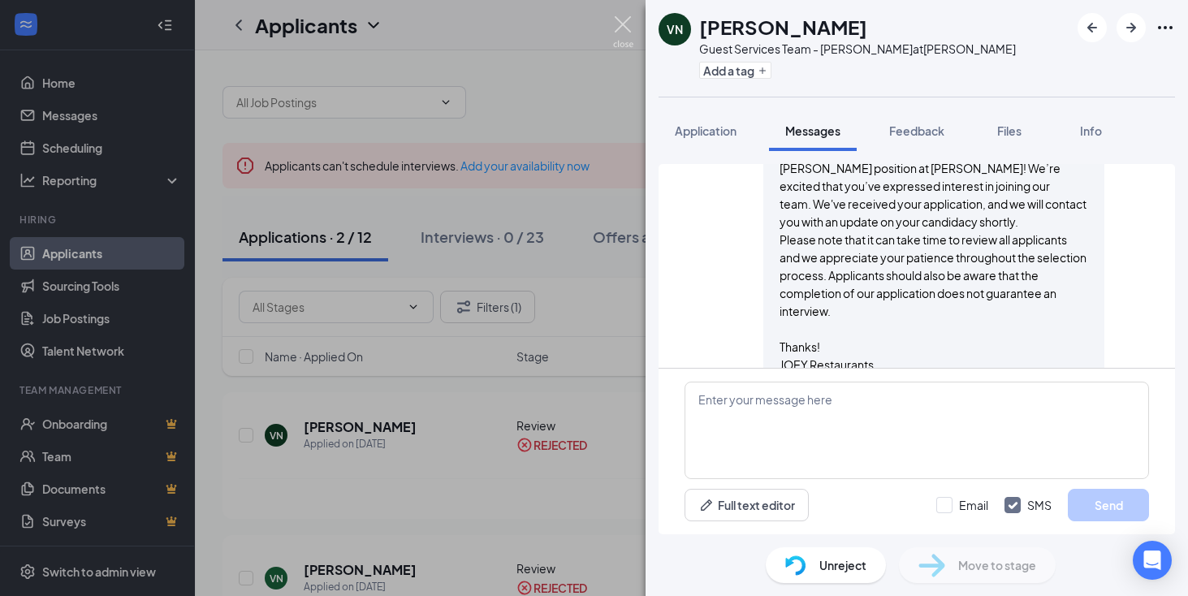
click at [620, 28] on img at bounding box center [623, 32] width 20 height 32
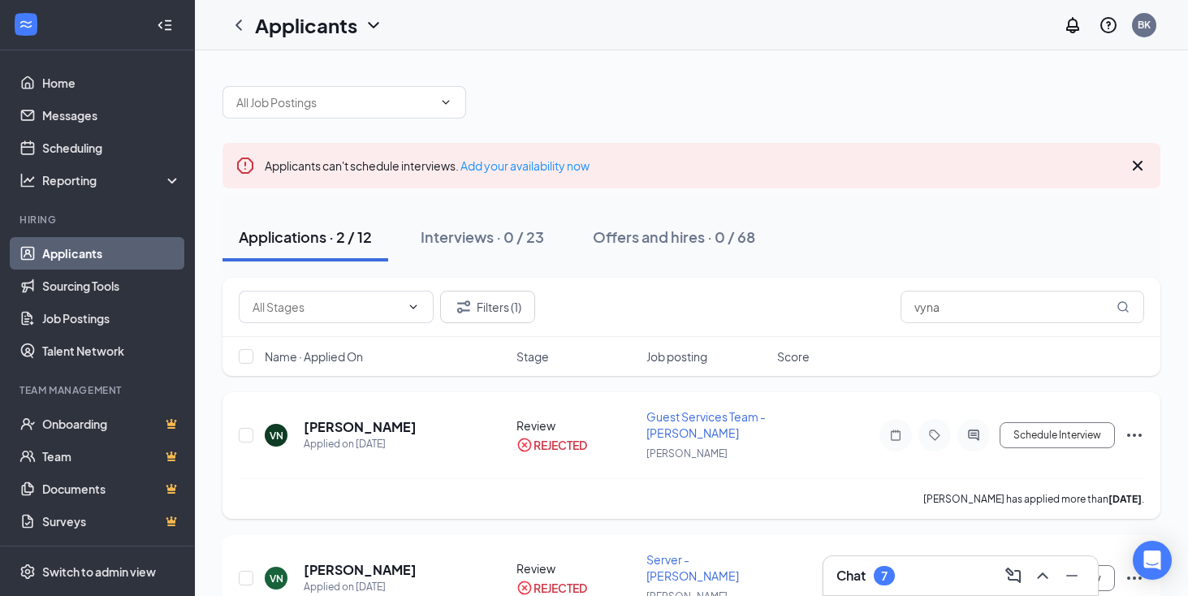
scroll to position [91, 0]
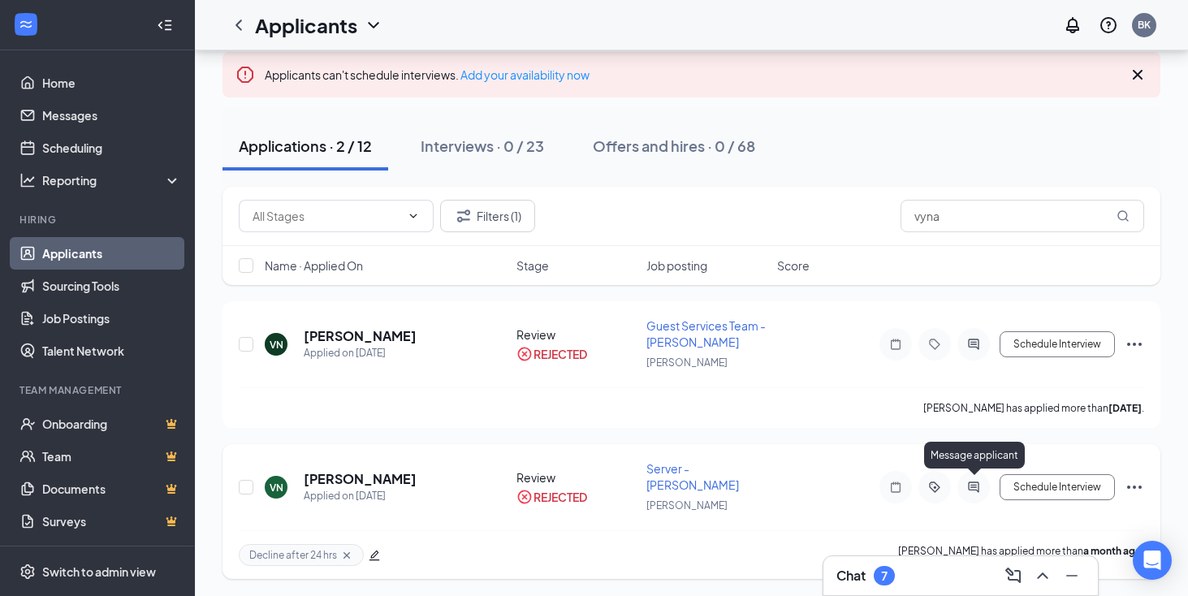
click at [974, 488] on icon "ActiveChat" at bounding box center [973, 486] width 11 height 11
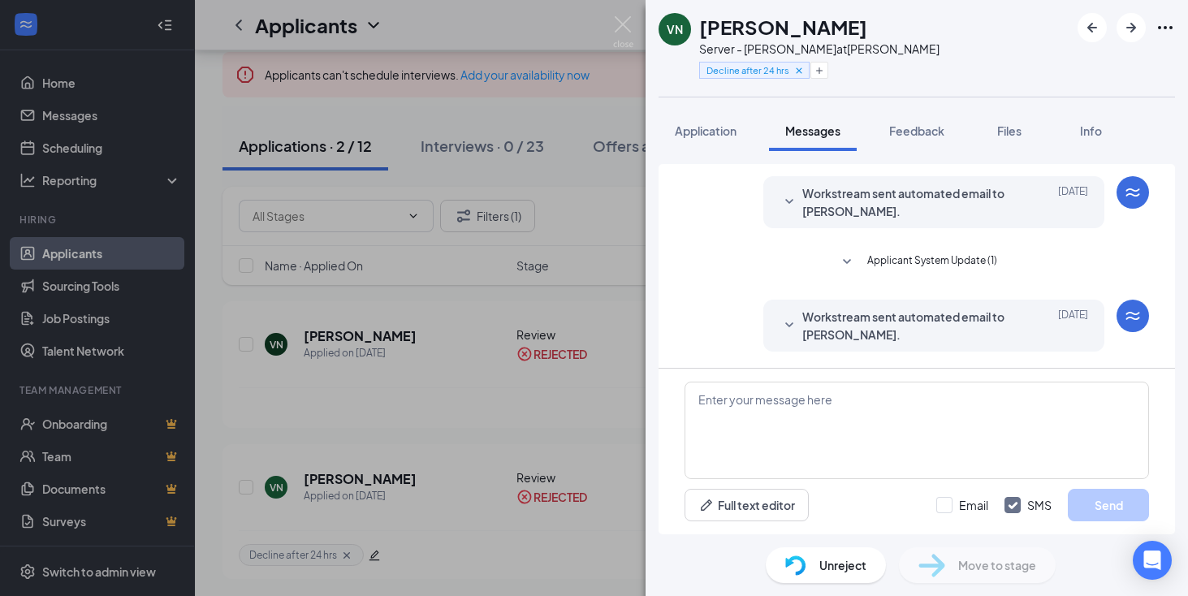
click at [965, 321] on span "Workstream sent automated email to [PERSON_NAME]." at bounding box center [908, 326] width 213 height 36
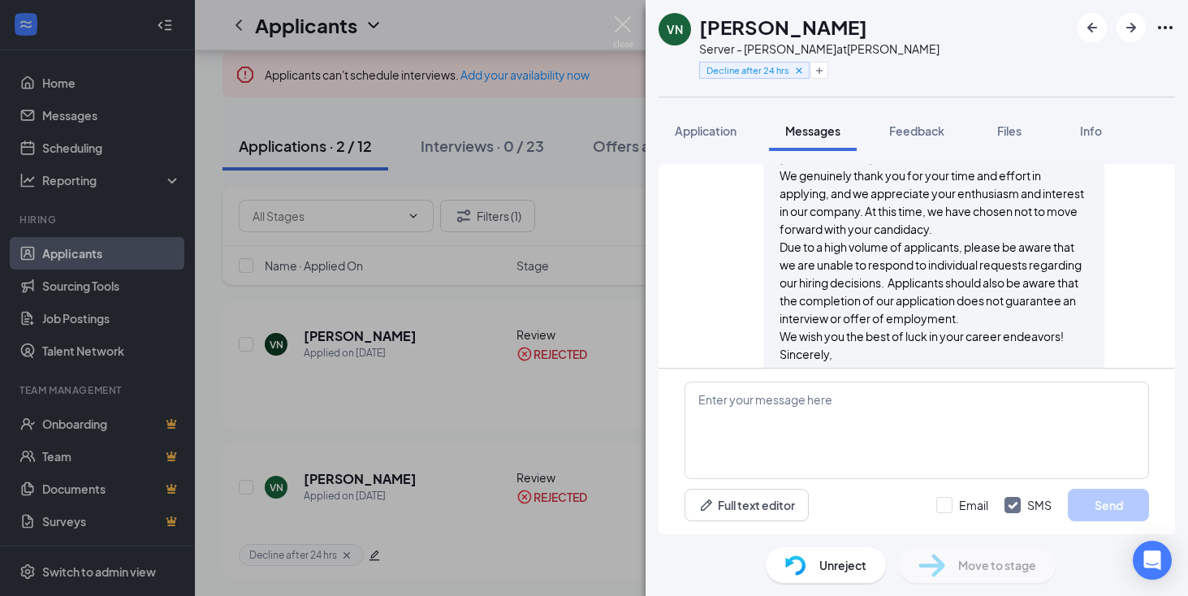
scroll to position [379, 0]
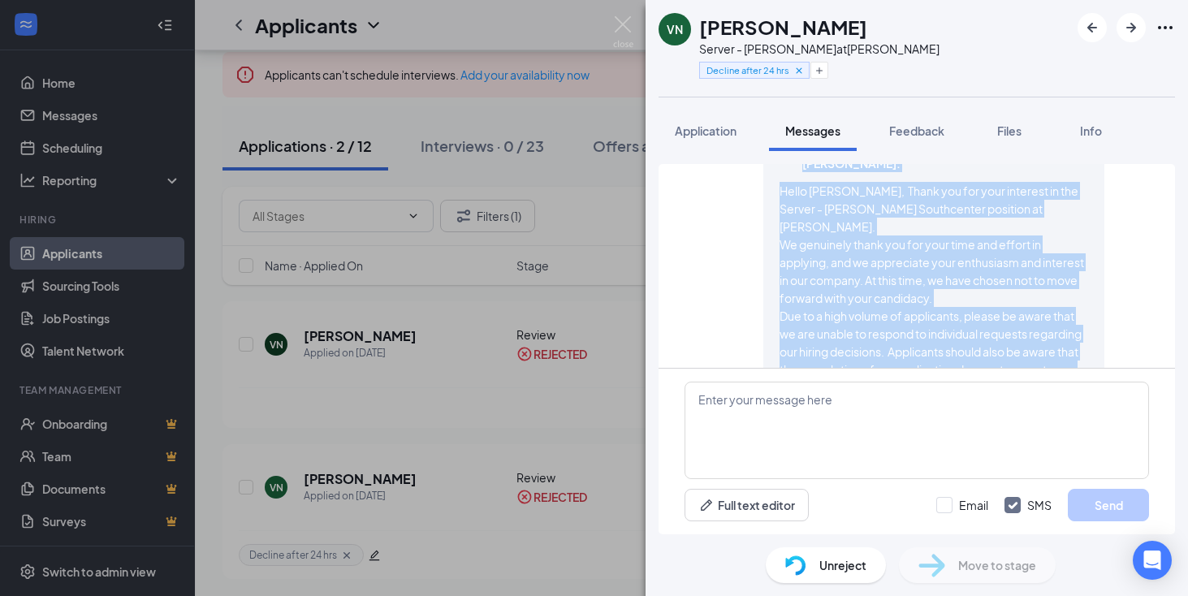
scroll to position [159, 0]
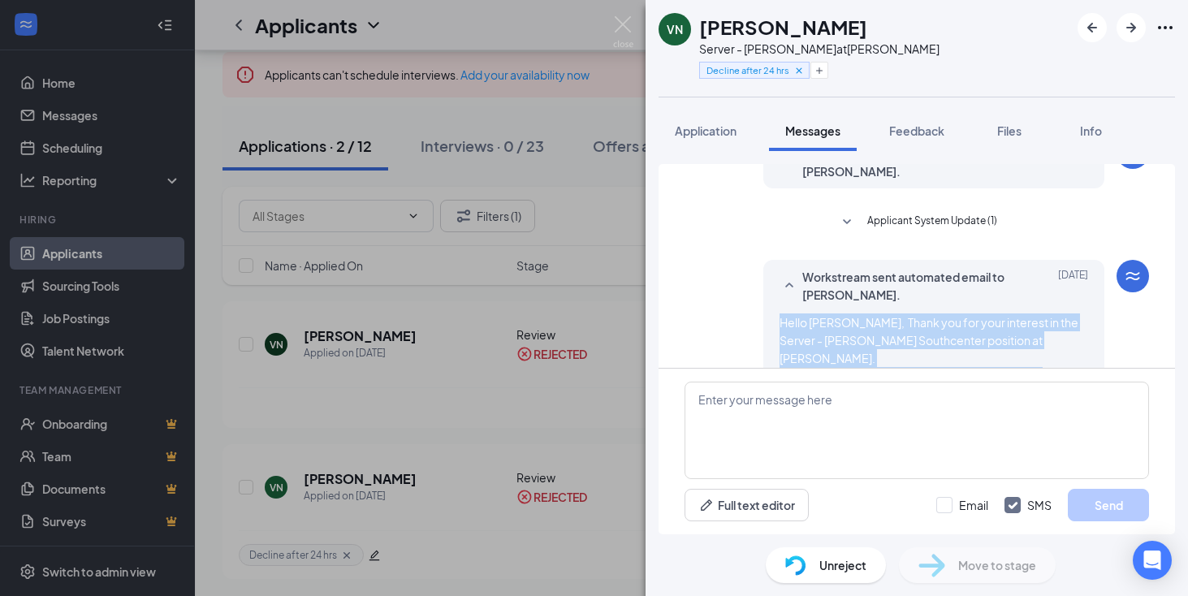
drag, startPoint x: 890, startPoint y: 334, endPoint x: 777, endPoint y: 322, distance: 113.5
click at [777, 322] on div "Workstream sent automated email to [PERSON_NAME]. [DATE] Hello [PERSON_NAME], T…" at bounding box center [933, 425] width 341 height 330
copy span "Hello [PERSON_NAME], Thank you for your interest in the Server - [PERSON_NAME] …"
click at [622, 31] on img at bounding box center [623, 32] width 20 height 32
